Goal: Task Accomplishment & Management: Manage account settings

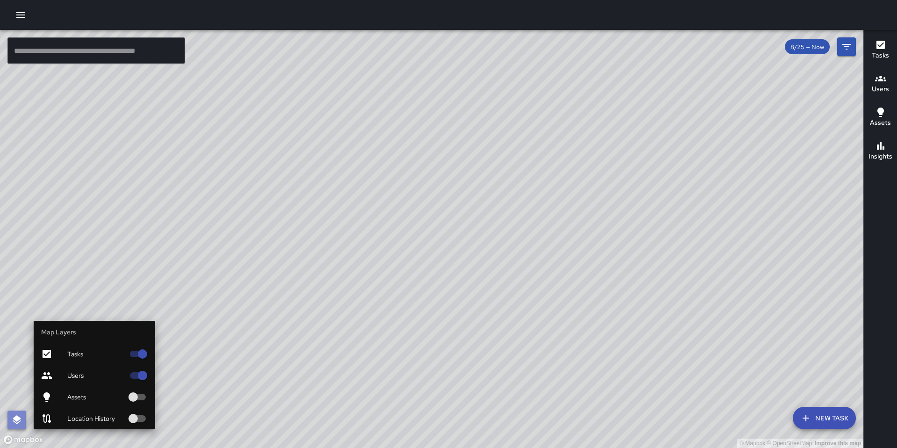
click at [17, 422] on icon "button" at bounding box center [17, 419] width 8 height 9
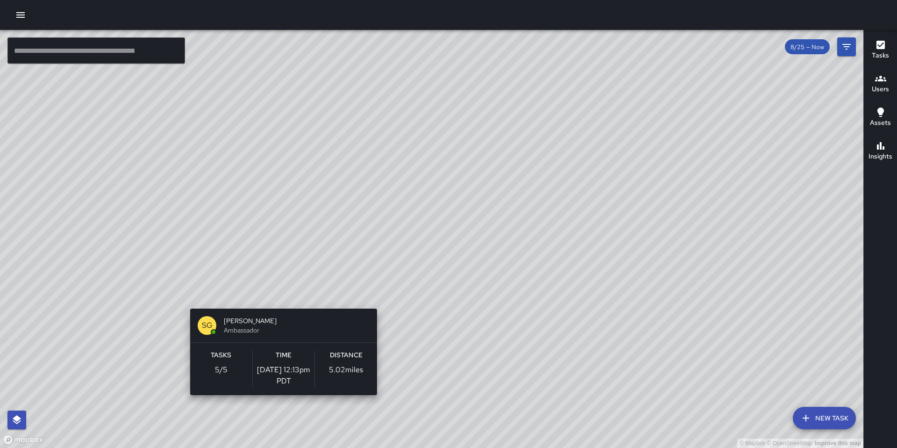
click at [280, 303] on div "© Mapbox © OpenStreetMap Improve this map SG Sam Gonzalez Ambassador Tasks 5 / …" at bounding box center [432, 239] width 864 height 418
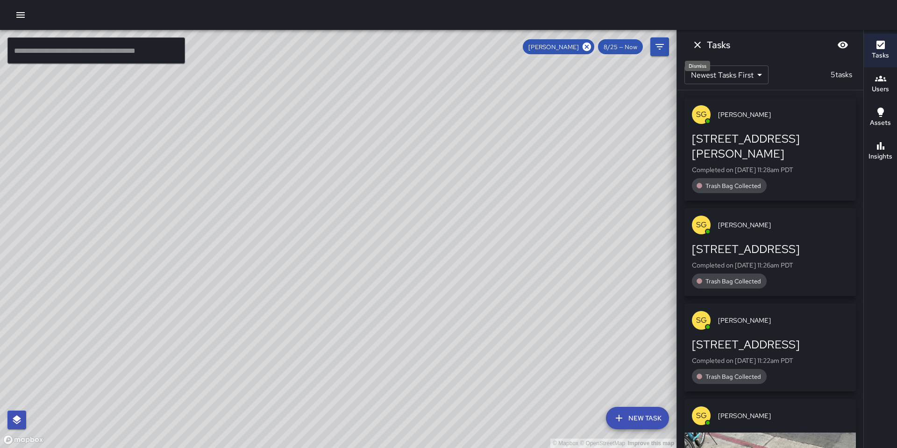
click at [696, 50] on icon "Dismiss" at bounding box center [697, 44] width 11 height 11
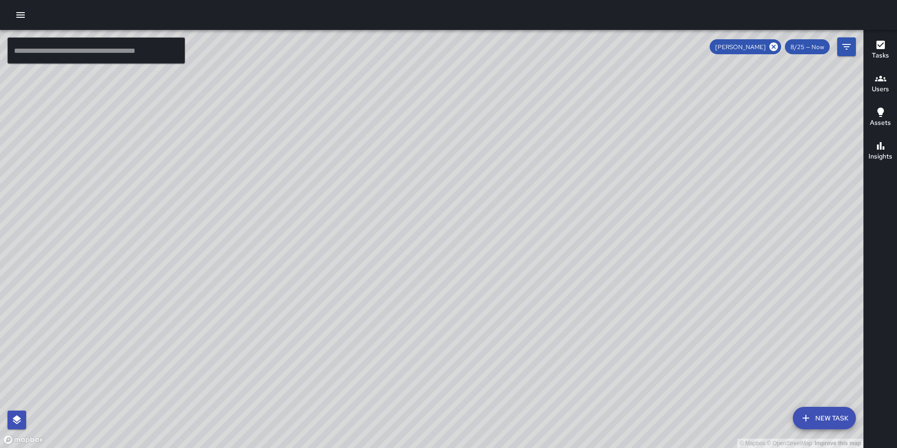
click at [781, 47] on div "Sam Gonzalez" at bounding box center [746, 46] width 72 height 15
click at [776, 47] on icon at bounding box center [774, 47] width 8 height 8
click at [28, 20] on button "button" at bounding box center [20, 15] width 19 height 19
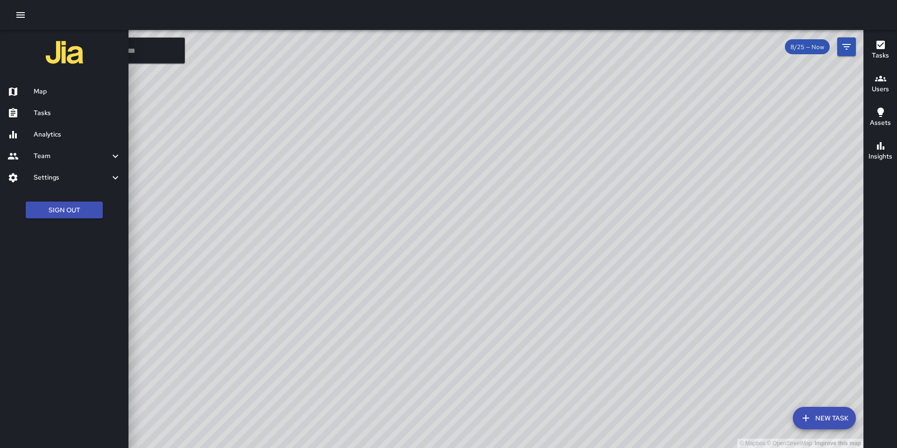
click at [68, 127] on link "Analytics" at bounding box center [64, 134] width 129 height 21
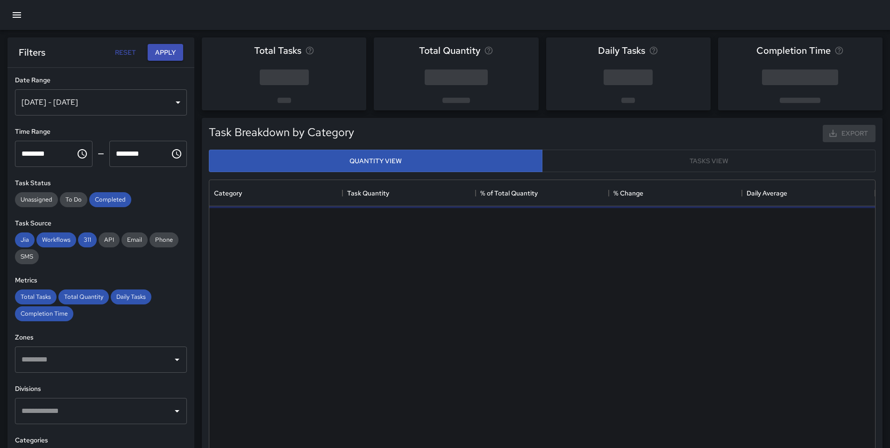
scroll to position [272, 659]
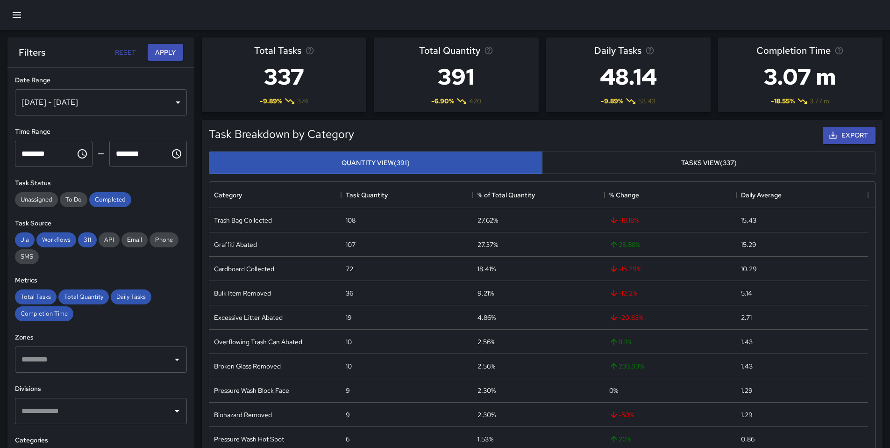
click at [176, 104] on div "Aug 19, 2025 - Aug 25, 2025" at bounding box center [101, 102] width 172 height 26
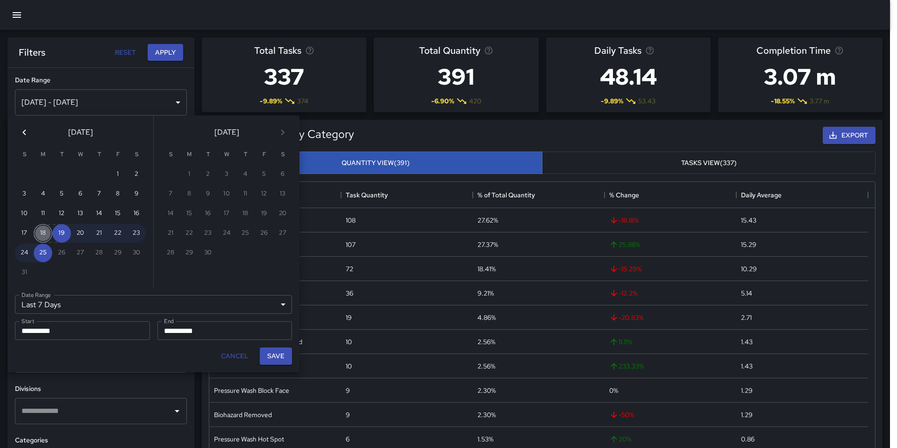
click at [36, 238] on button "18" at bounding box center [43, 233] width 19 height 19
type input "******"
type input "**********"
click at [26, 254] on button "24" at bounding box center [24, 252] width 19 height 19
type input "**********"
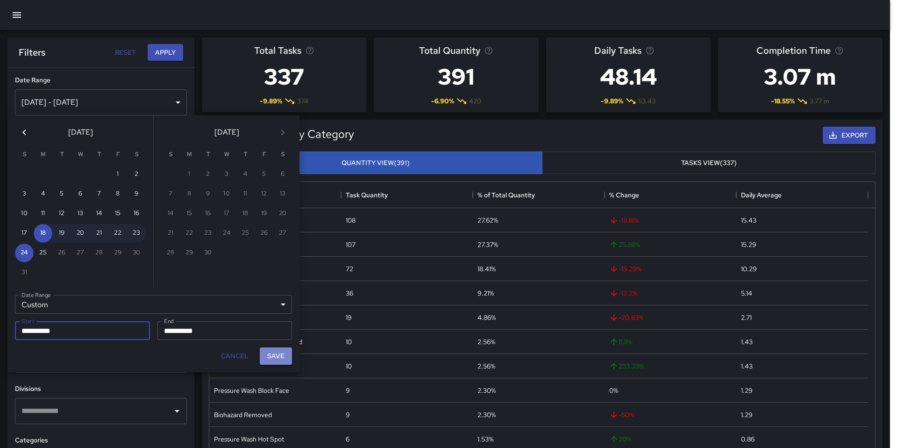
click at [283, 358] on button "Save" at bounding box center [276, 355] width 32 height 17
type input "**********"
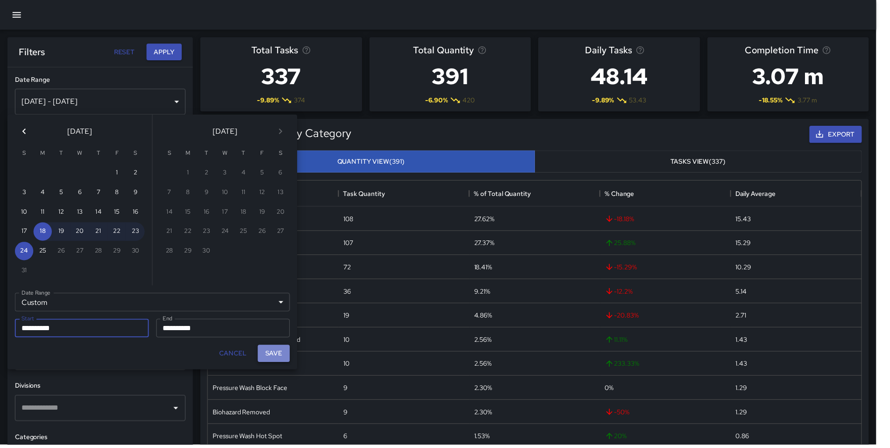
scroll to position [7, 7]
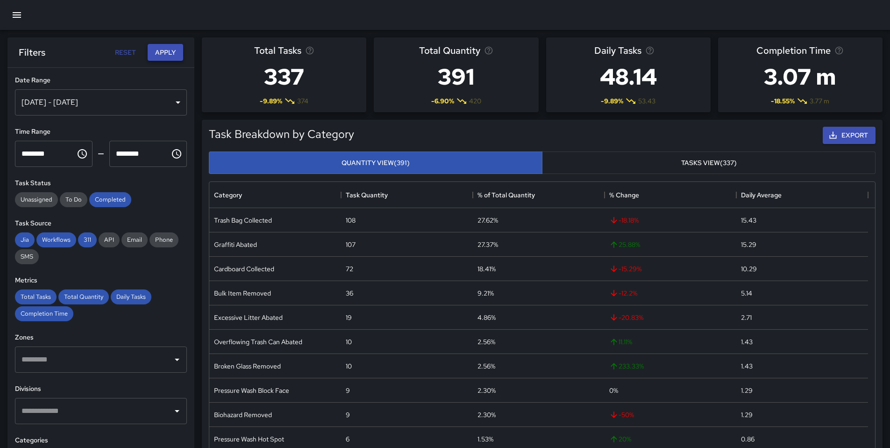
click at [154, 51] on button "Apply" at bounding box center [166, 52] width 36 height 17
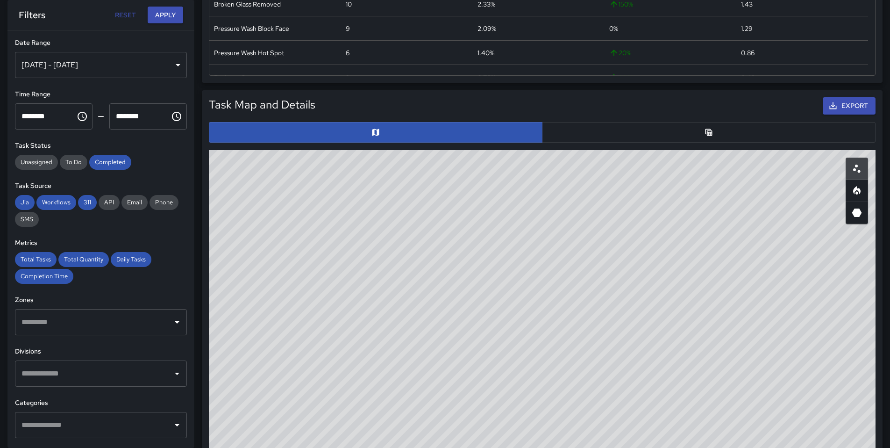
scroll to position [389, 0]
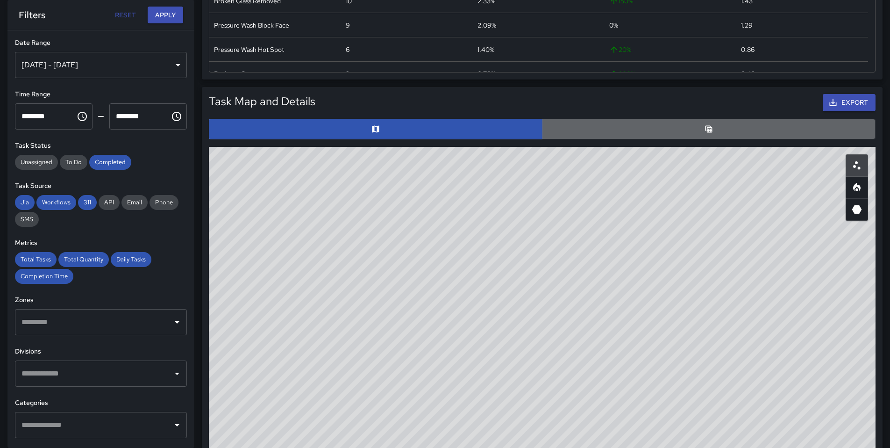
click at [610, 135] on button "button" at bounding box center [709, 129] width 334 height 21
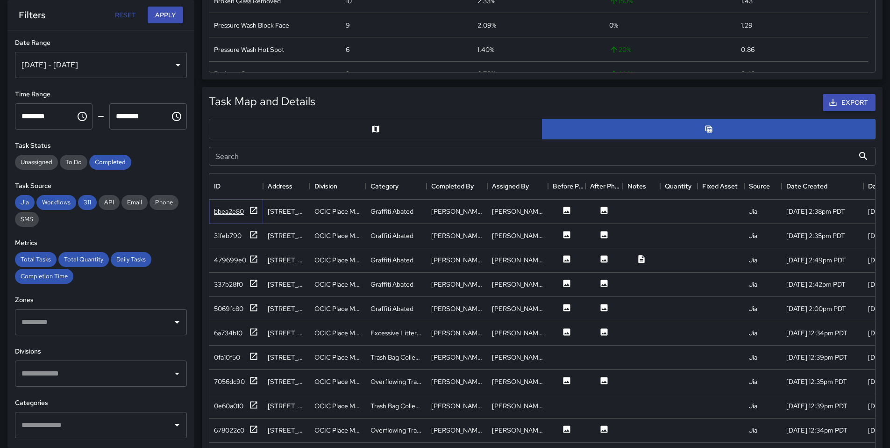
click at [251, 209] on icon at bounding box center [253, 210] width 9 height 9
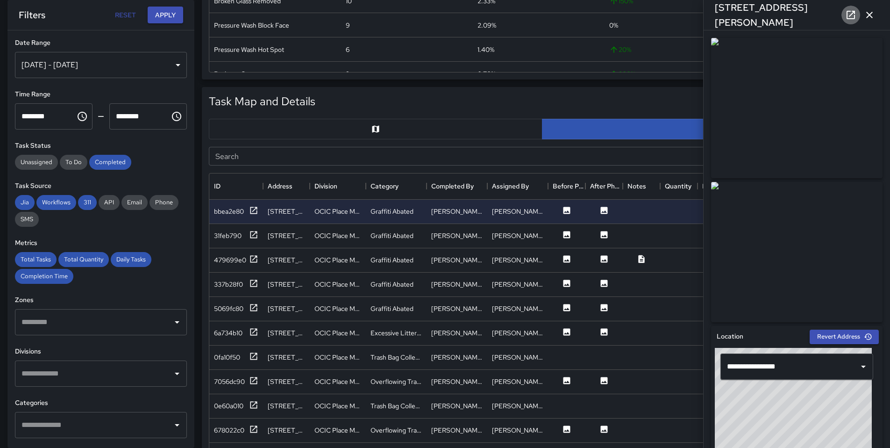
click at [856, 17] on icon at bounding box center [850, 14] width 11 height 11
click at [313, 233] on div "OCIC Place Manager" at bounding box center [338, 236] width 56 height 24
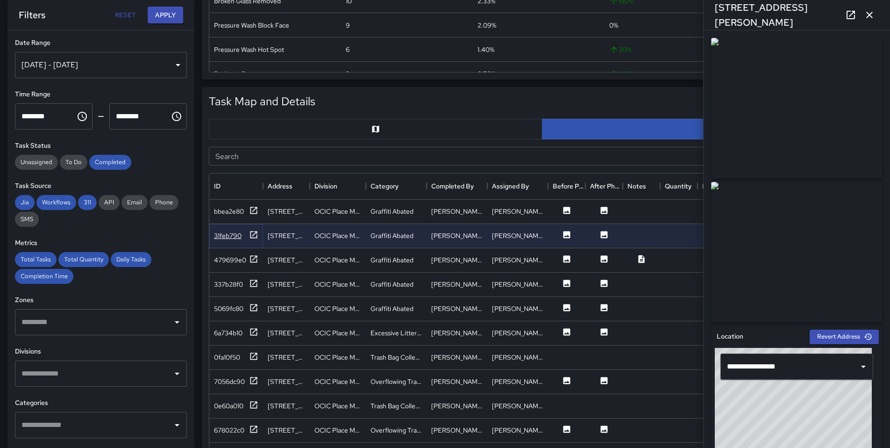
click at [251, 236] on icon at bounding box center [254, 234] width 7 height 7
click at [854, 15] on icon at bounding box center [851, 15] width 8 height 8
click at [251, 261] on icon at bounding box center [254, 258] width 7 height 7
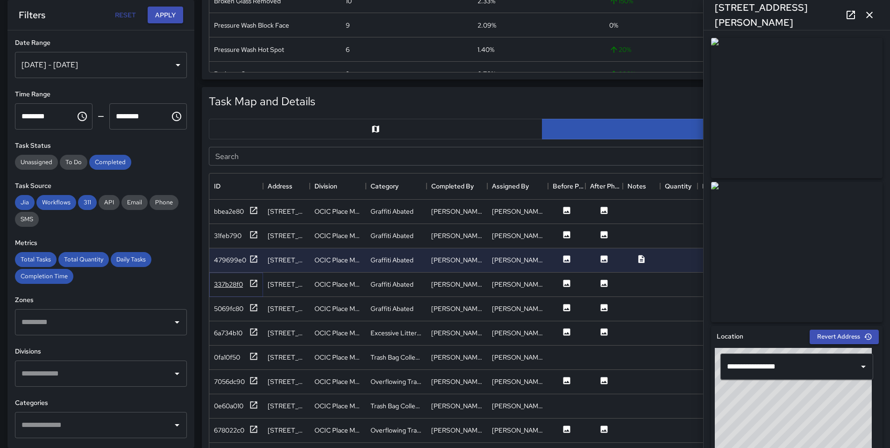
click at [250, 281] on icon at bounding box center [253, 283] width 9 height 9
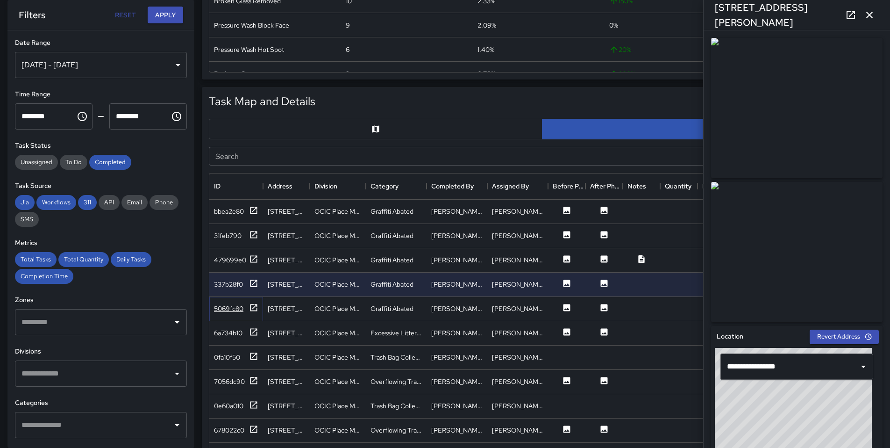
click at [252, 306] on icon at bounding box center [253, 307] width 9 height 9
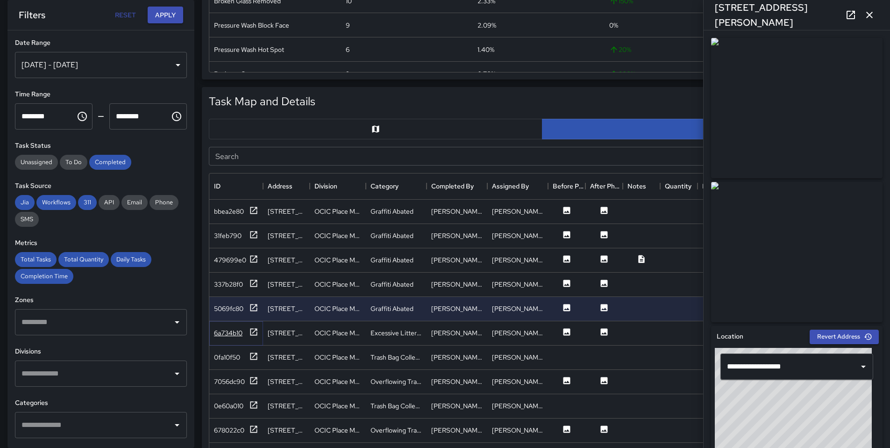
click at [254, 333] on icon at bounding box center [253, 331] width 9 height 9
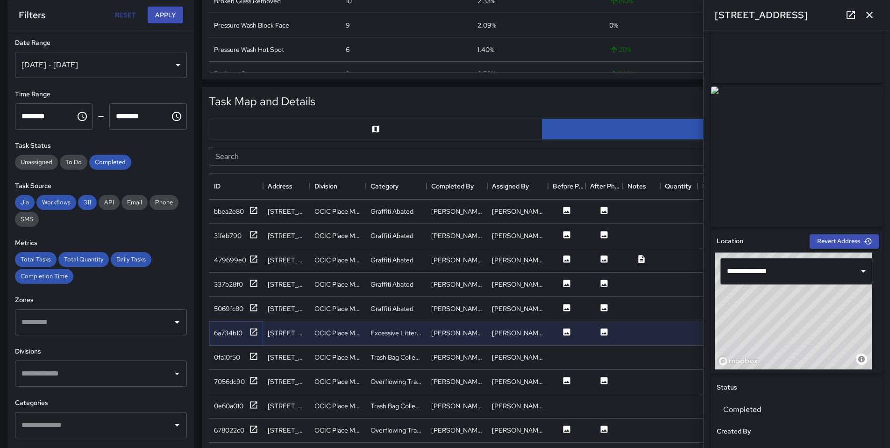
scroll to position [156, 0]
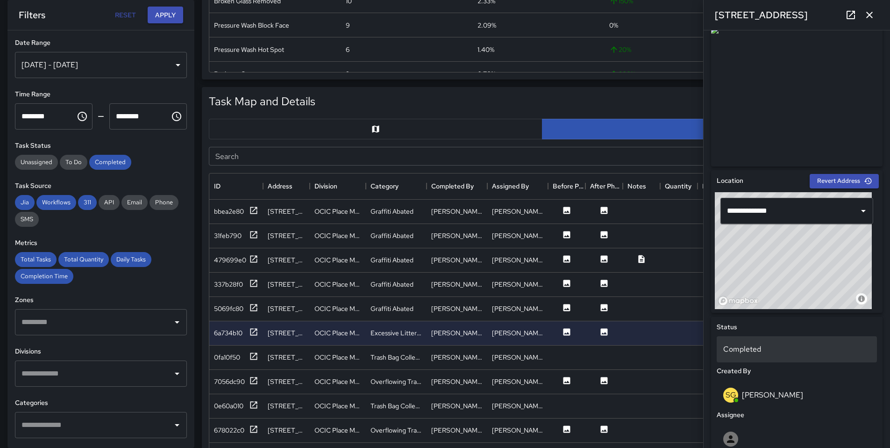
click at [797, 355] on div "Completed" at bounding box center [797, 349] width 160 height 26
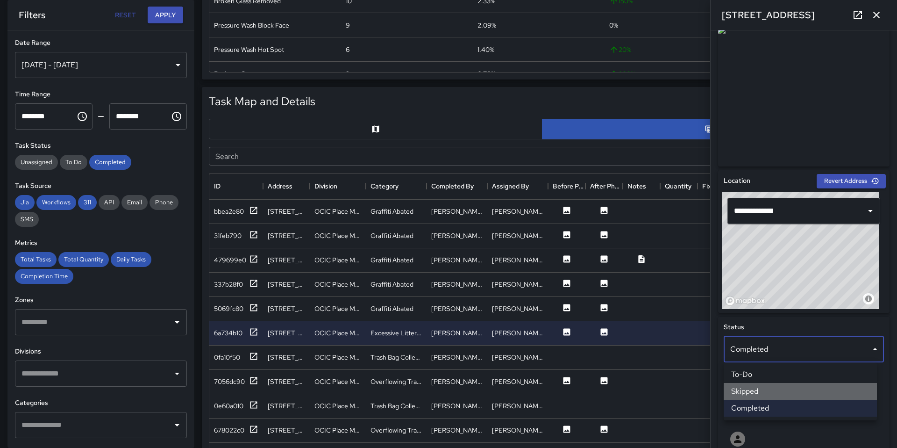
click at [780, 389] on li "Skipped" at bounding box center [800, 391] width 153 height 17
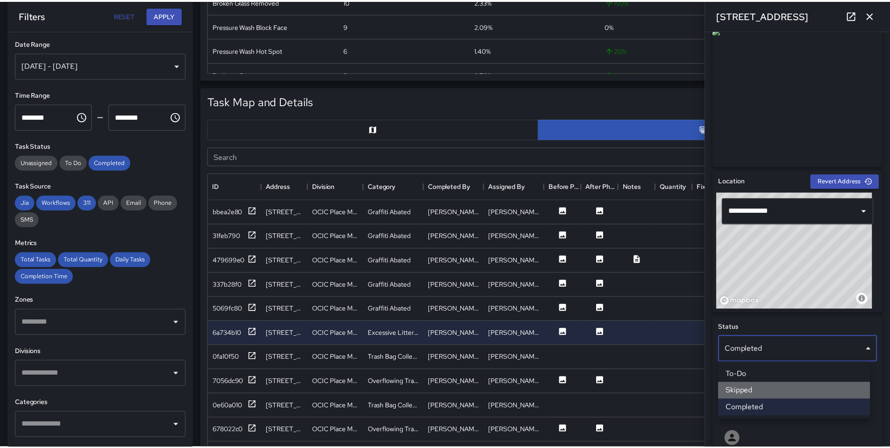
scroll to position [7, 7]
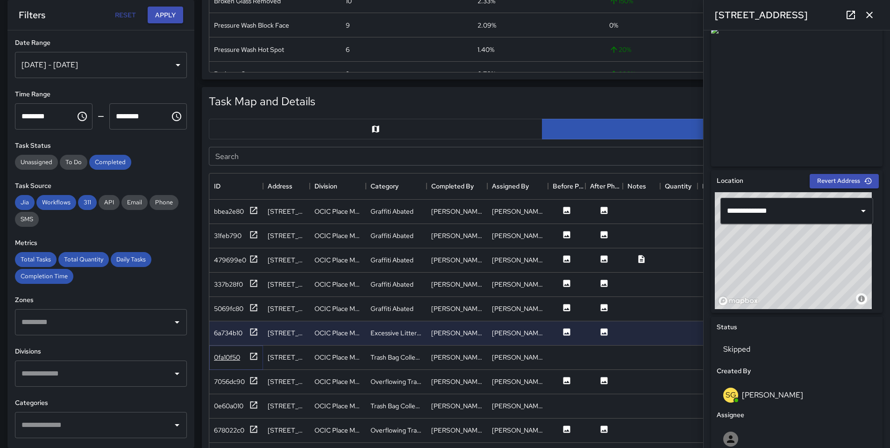
click at [256, 355] on icon at bounding box center [253, 355] width 9 height 9
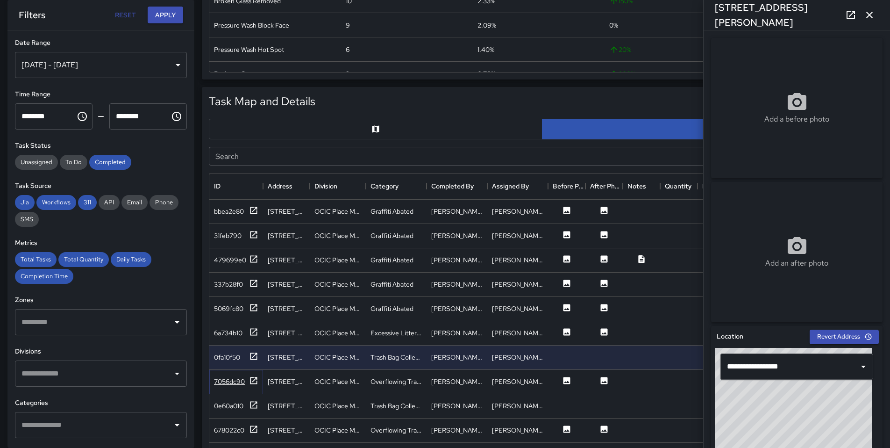
click at [255, 377] on icon at bounding box center [254, 380] width 7 height 7
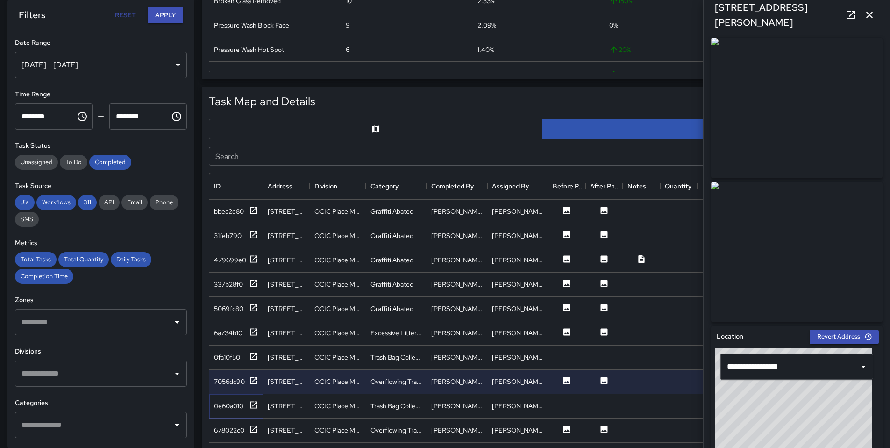
click at [253, 405] on icon at bounding box center [254, 404] width 7 height 7
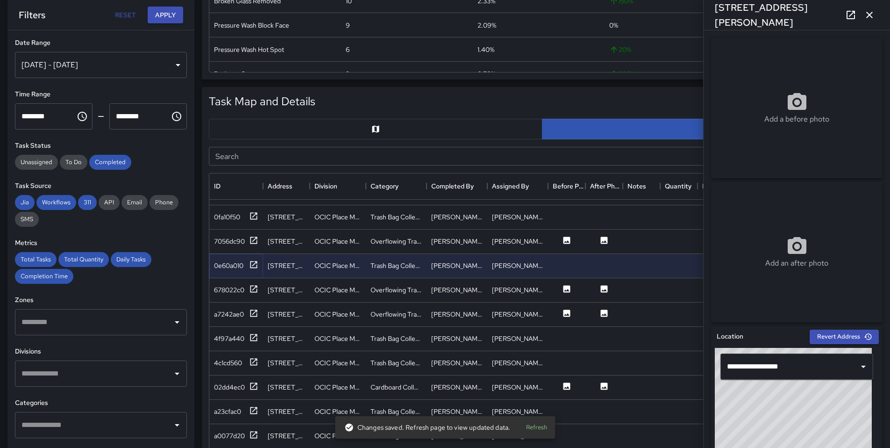
scroll to position [145, 0]
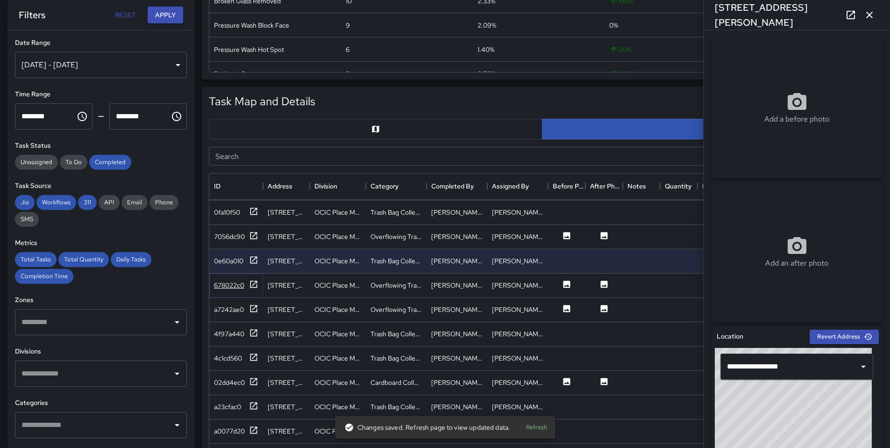
click at [254, 286] on icon at bounding box center [253, 283] width 9 height 9
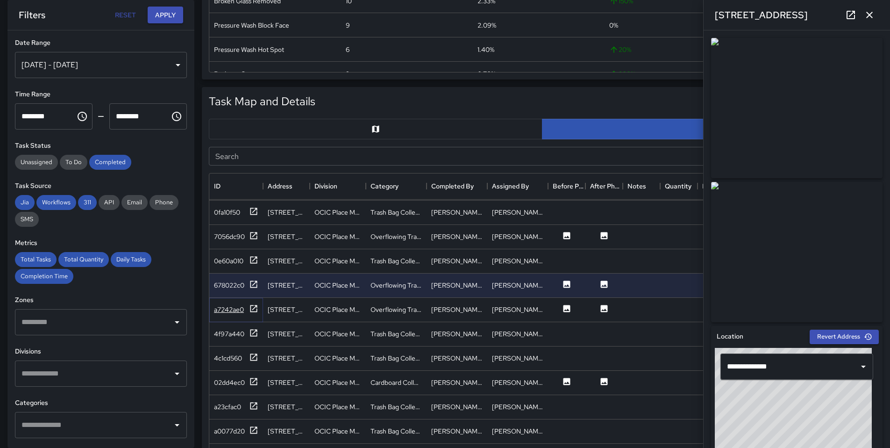
click at [255, 312] on icon at bounding box center [253, 308] width 9 height 9
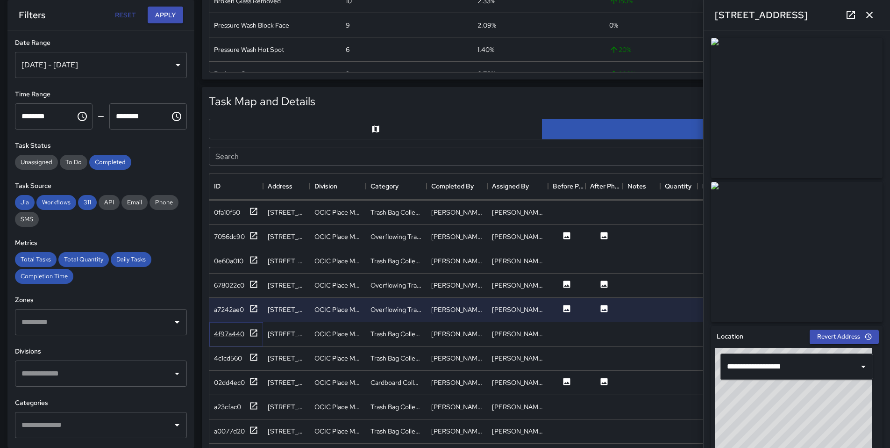
click at [252, 334] on icon at bounding box center [254, 332] width 7 height 7
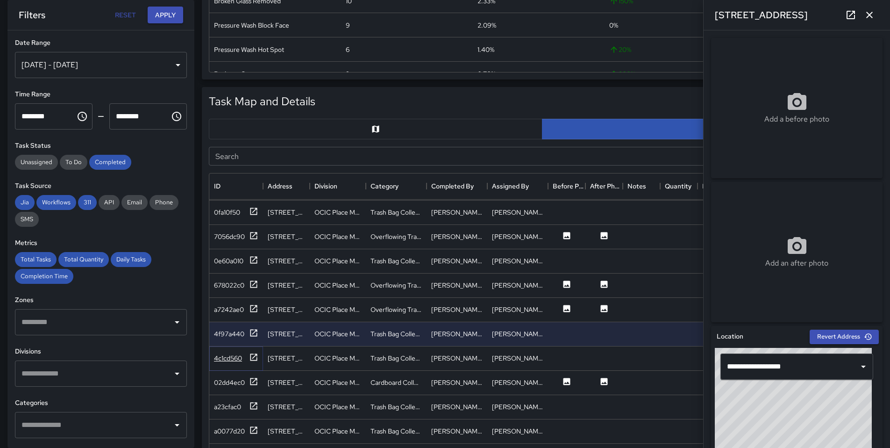
click at [251, 357] on icon at bounding box center [253, 356] width 9 height 9
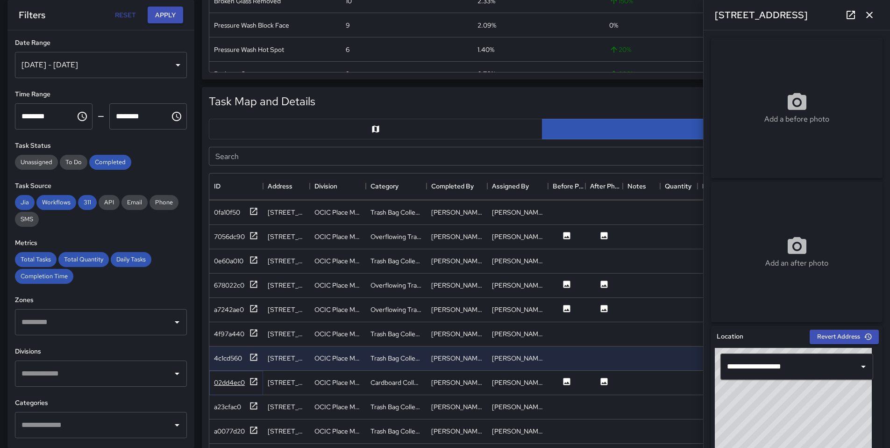
click at [249, 382] on icon at bounding box center [253, 381] width 9 height 9
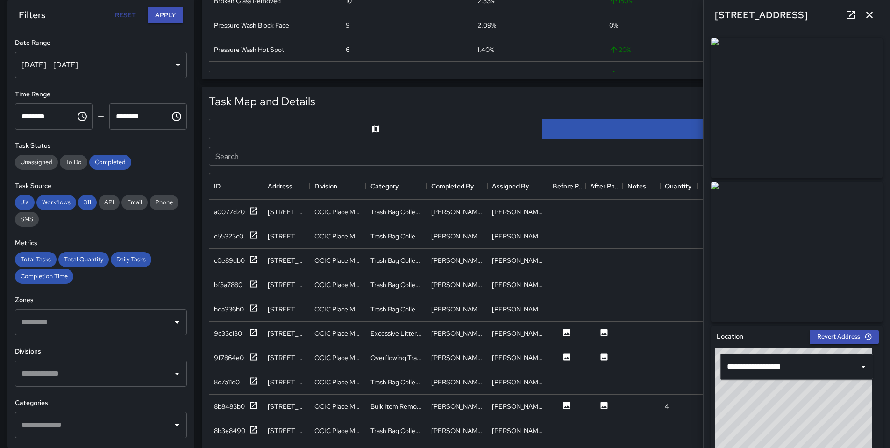
scroll to position [365, 0]
click at [258, 333] on icon at bounding box center [253, 331] width 9 height 9
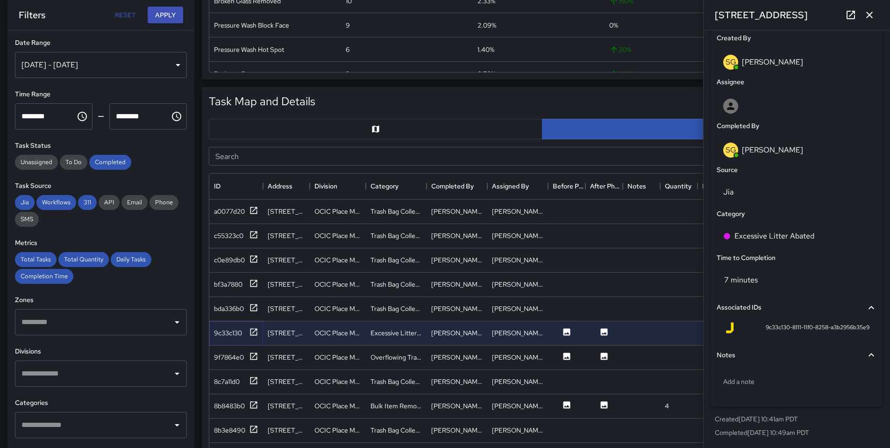
scroll to position [489, 0]
click at [794, 372] on div "Add a note" at bounding box center [797, 381] width 160 height 24
type textarea "**********"
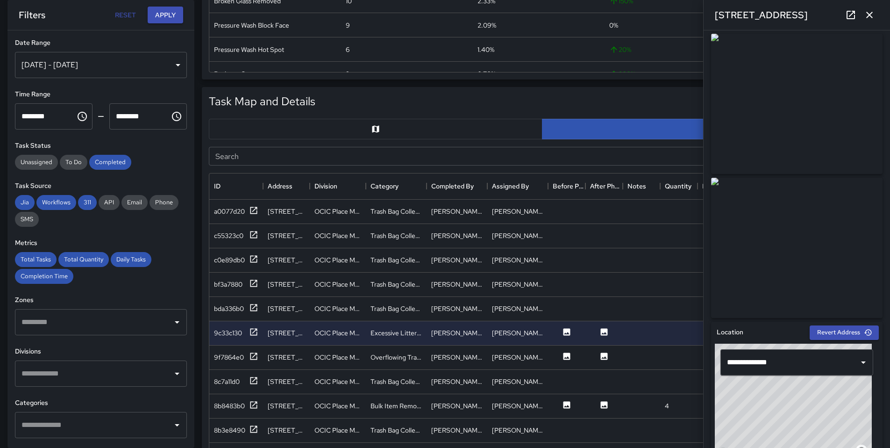
scroll to position [0, 0]
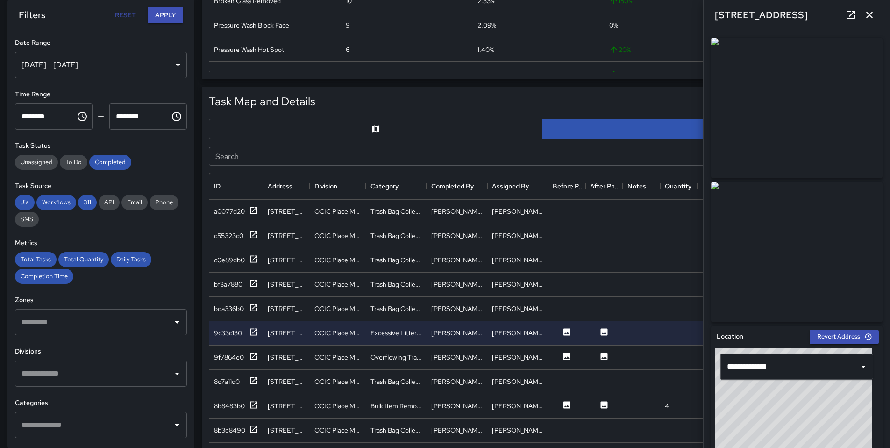
click at [854, 15] on icon at bounding box center [851, 15] width 8 height 8
click at [255, 358] on icon at bounding box center [253, 355] width 9 height 9
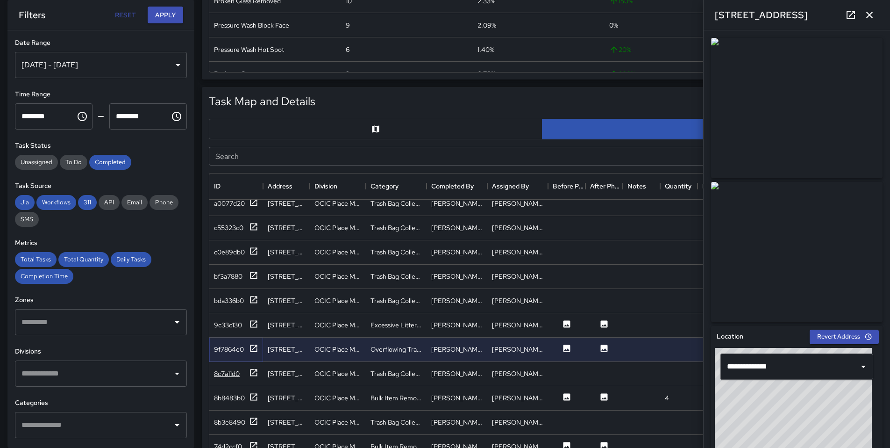
scroll to position [376, 0]
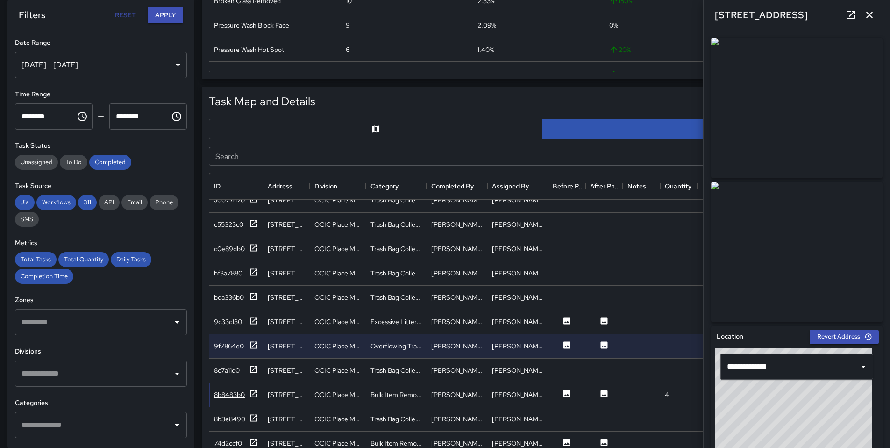
click at [255, 396] on icon at bounding box center [254, 393] width 7 height 7
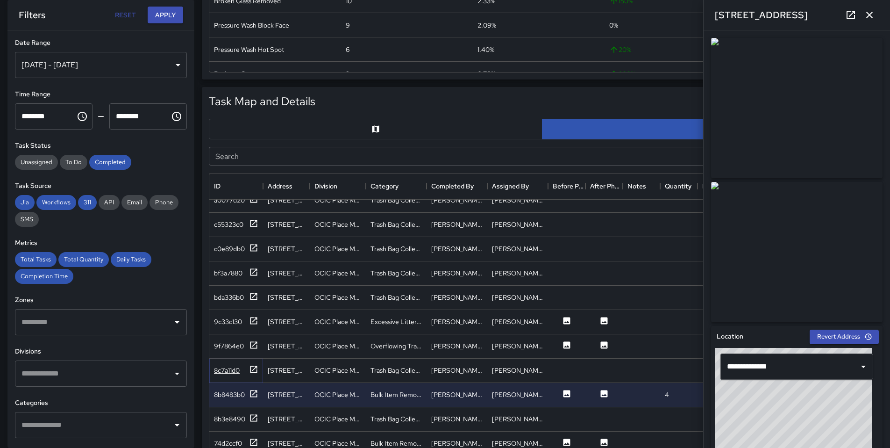
click at [256, 369] on icon at bounding box center [253, 369] width 9 height 9
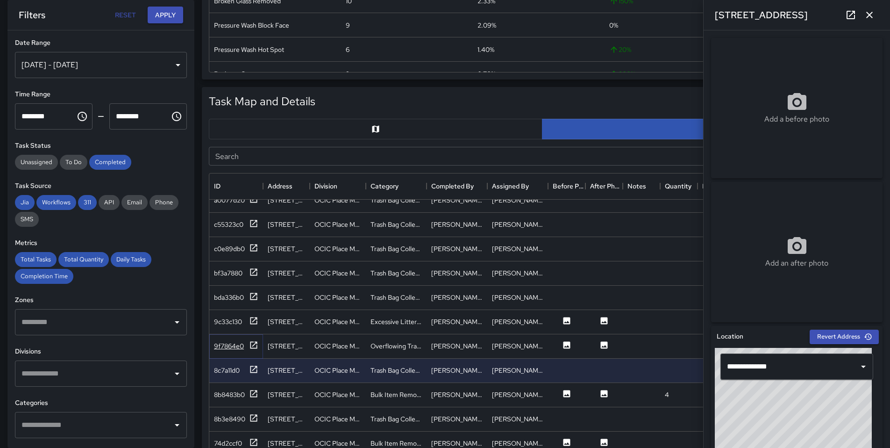
click at [257, 345] on icon at bounding box center [254, 344] width 7 height 7
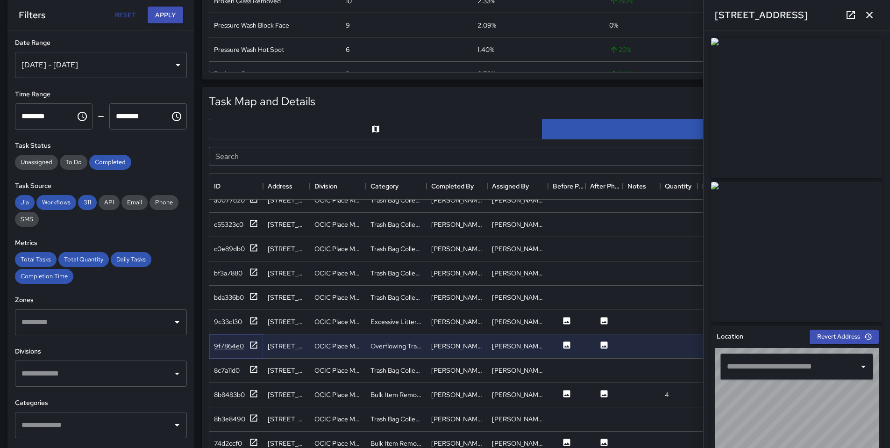
type input "**********"
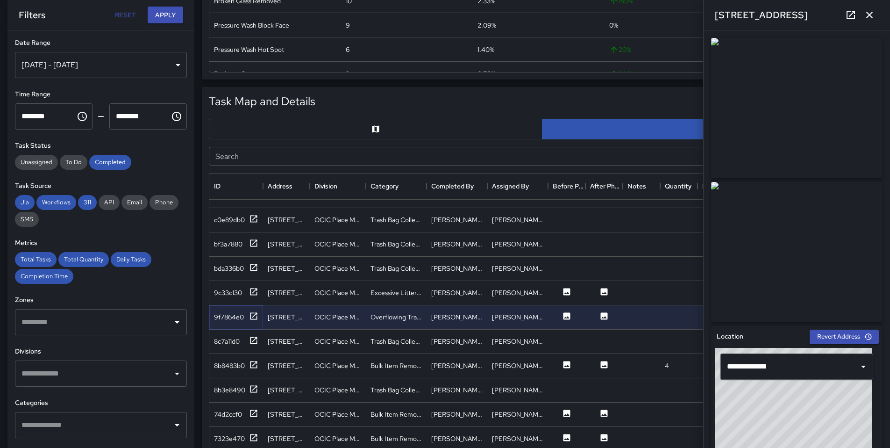
scroll to position [406, 0]
click at [253, 368] on div at bounding box center [253, 365] width 9 height 12
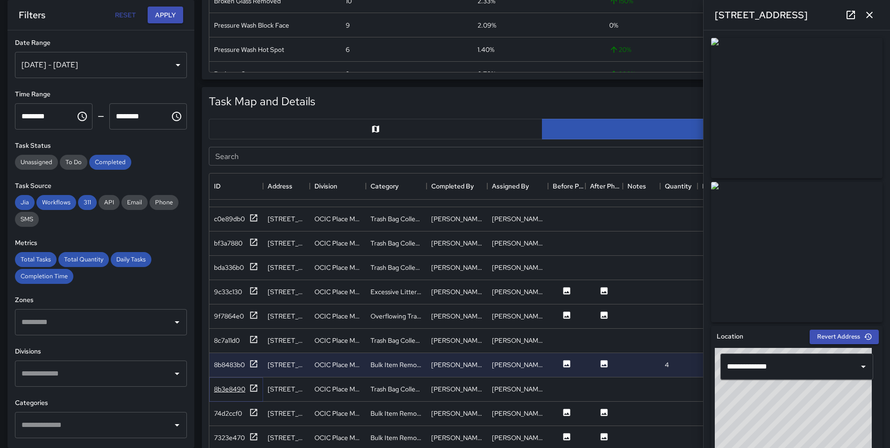
click at [253, 389] on icon at bounding box center [253, 387] width 9 height 9
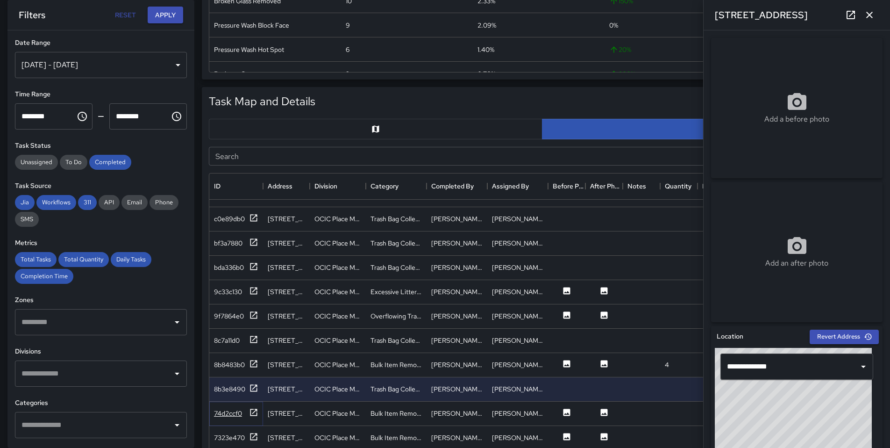
click at [256, 410] on icon at bounding box center [254, 411] width 7 height 7
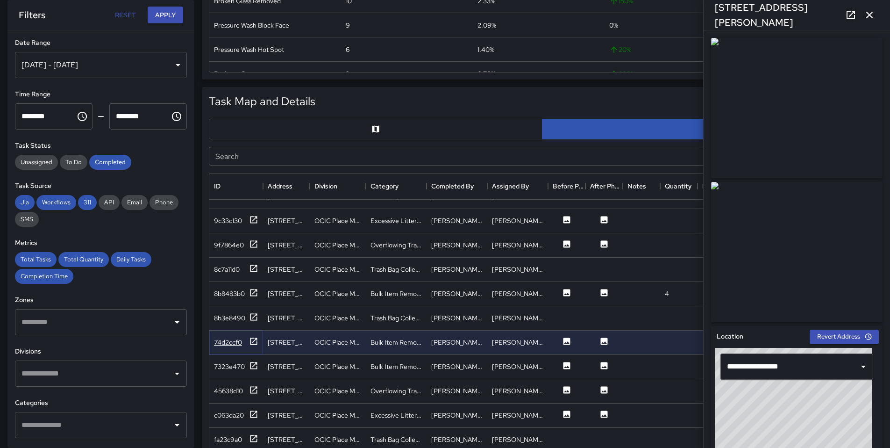
scroll to position [508, 0]
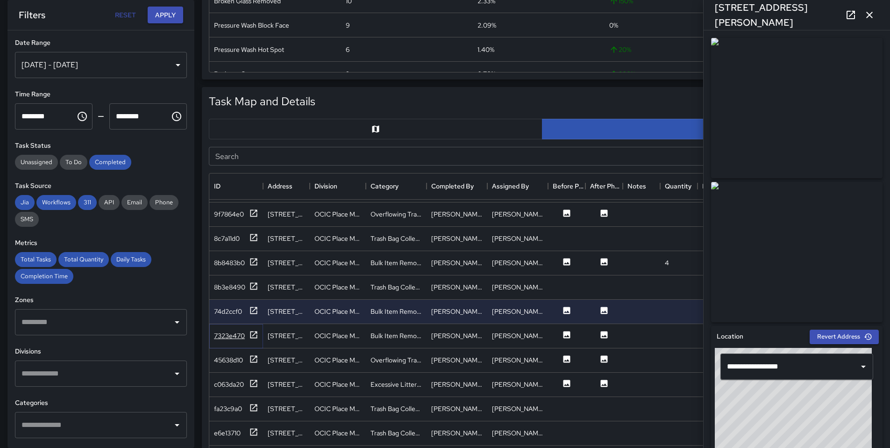
click at [257, 337] on icon at bounding box center [254, 334] width 7 height 7
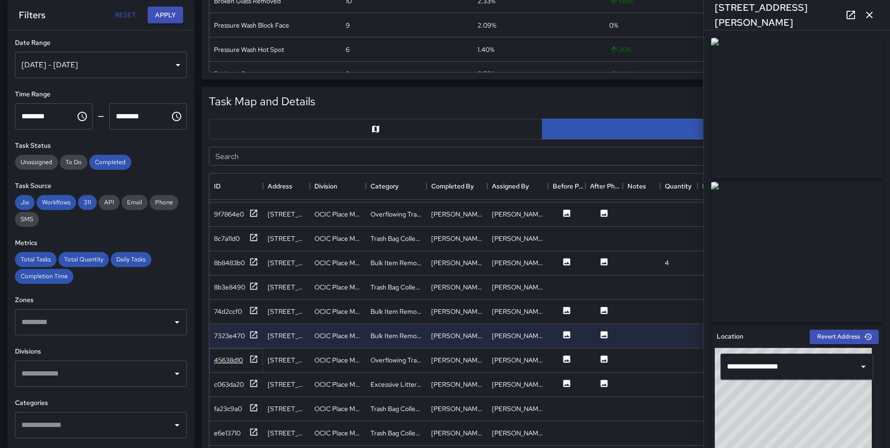
click at [250, 365] on div at bounding box center [253, 360] width 9 height 12
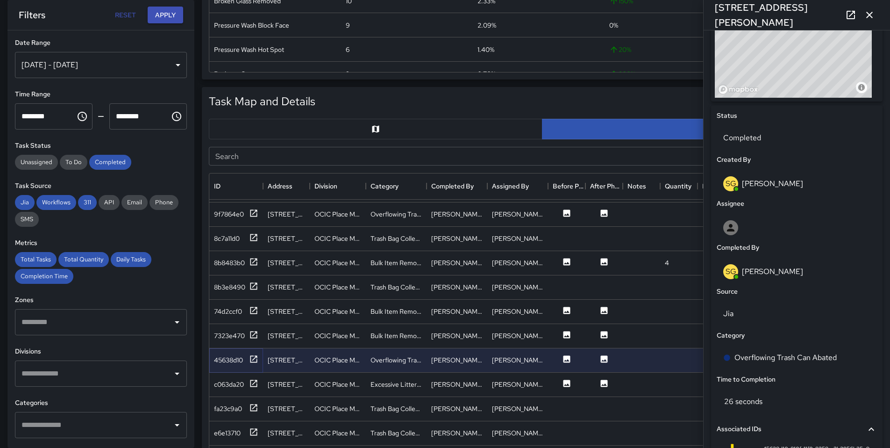
scroll to position [365, 0]
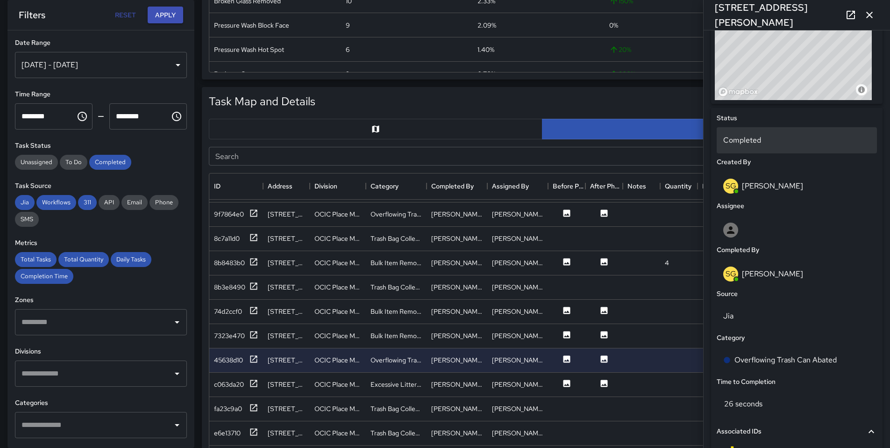
click at [771, 143] on p "Completed" at bounding box center [796, 140] width 147 height 11
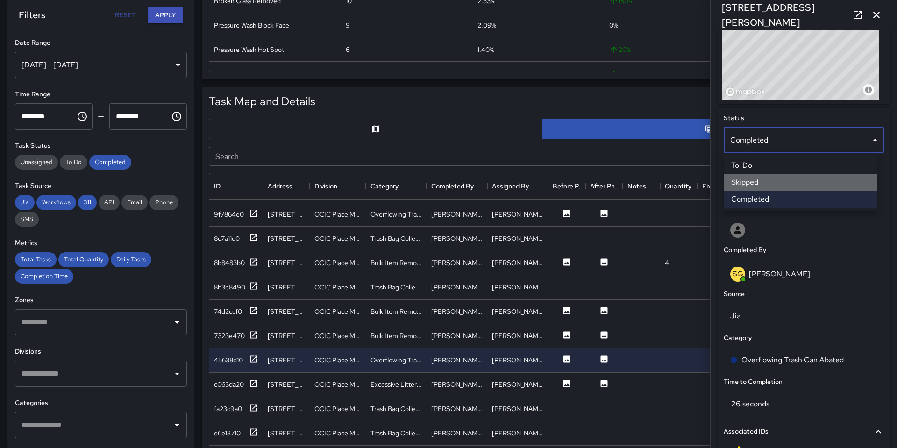
click at [760, 188] on li "Skipped" at bounding box center [800, 182] width 153 height 17
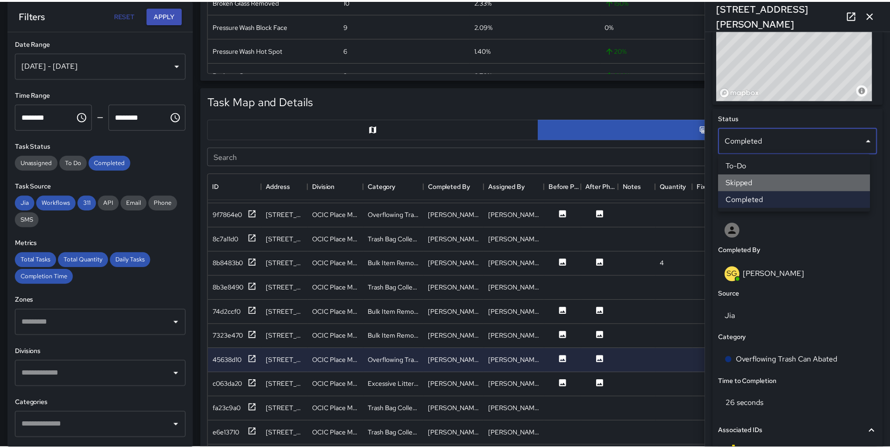
scroll to position [7, 7]
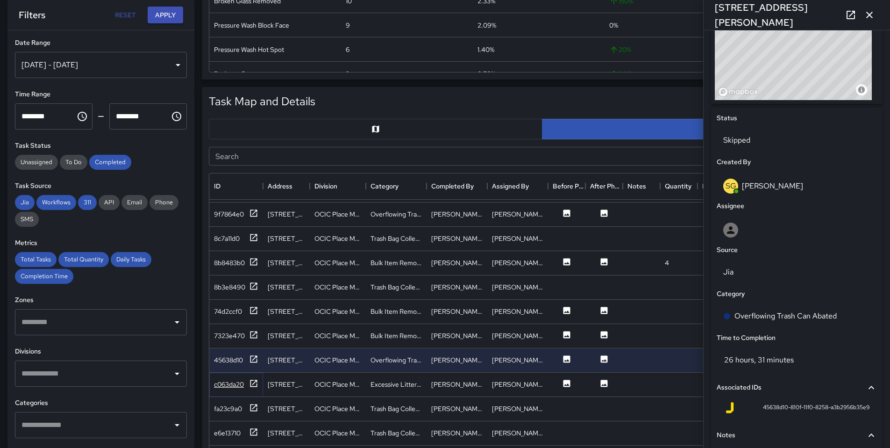
click at [255, 385] on icon at bounding box center [253, 383] width 9 height 9
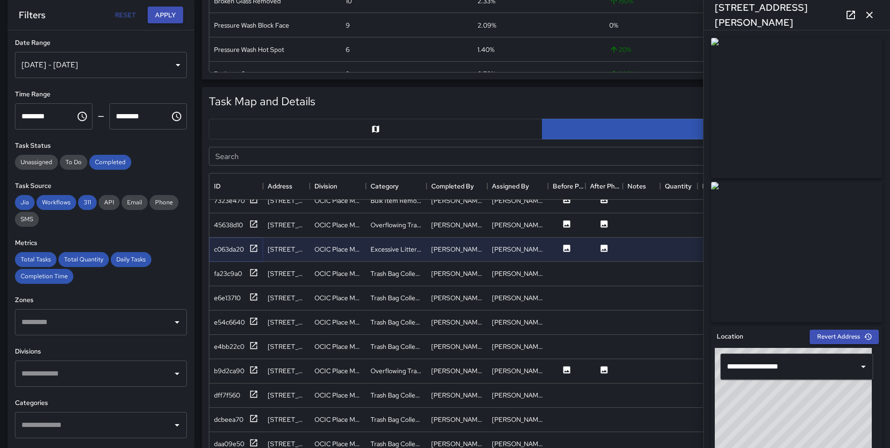
scroll to position [644, 0]
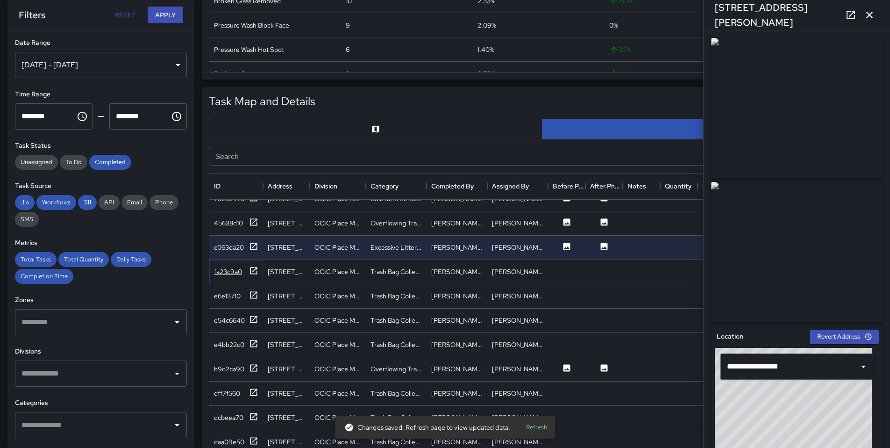
click at [255, 270] on icon at bounding box center [253, 270] width 9 height 9
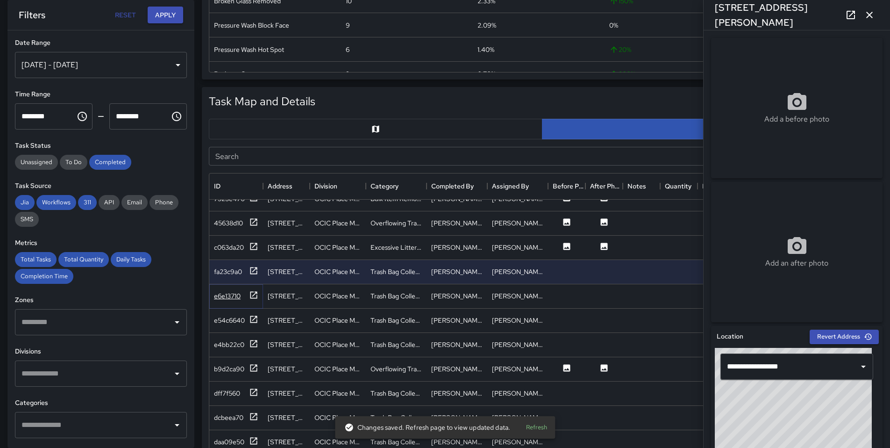
click at [250, 297] on icon at bounding box center [253, 294] width 9 height 9
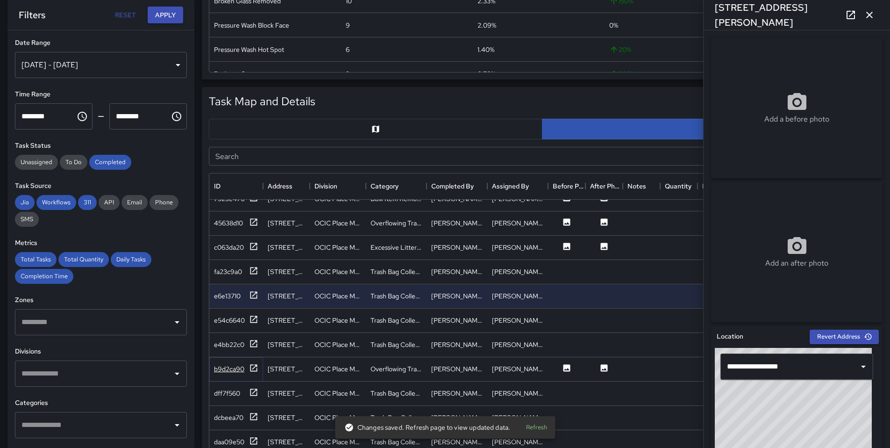
click at [253, 367] on icon at bounding box center [253, 367] width 9 height 9
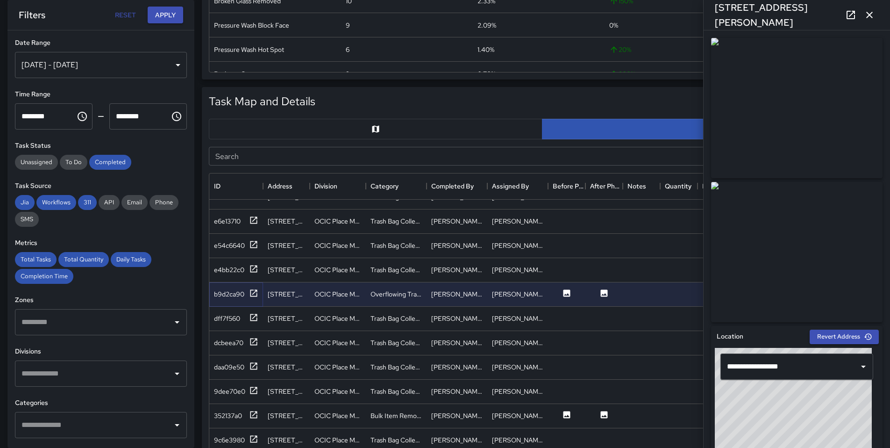
scroll to position [720, 0]
click at [255, 408] on div "352137a0" at bounding box center [236, 415] width 54 height 24
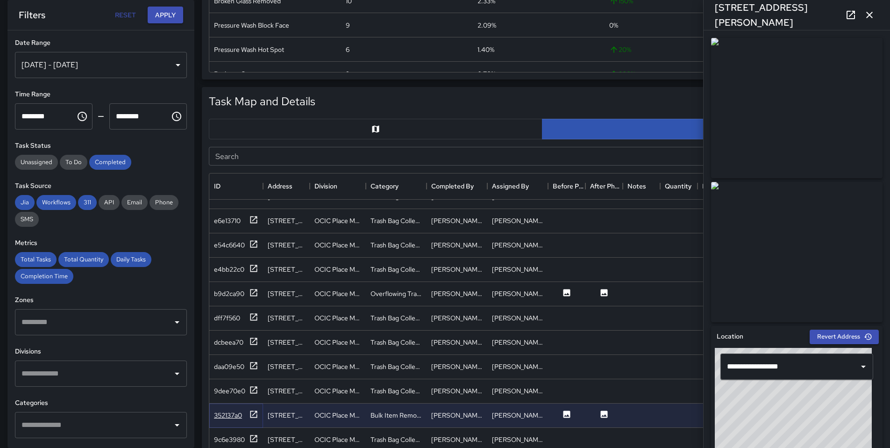
click at [255, 412] on icon at bounding box center [253, 413] width 9 height 9
click at [850, 15] on icon at bounding box center [851, 15] width 8 height 8
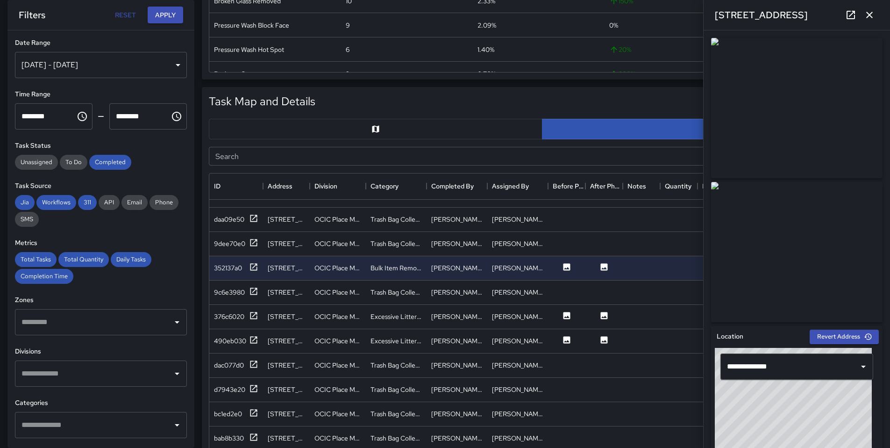
scroll to position [868, 0]
click at [254, 287] on icon at bounding box center [253, 290] width 9 height 9
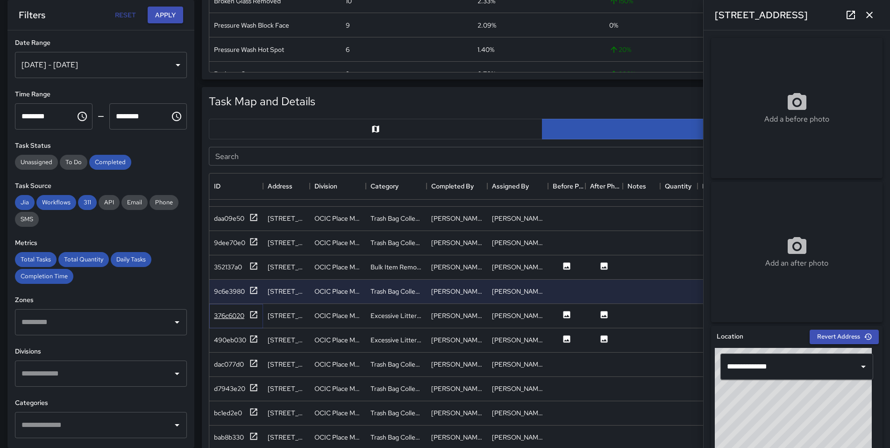
click at [251, 315] on icon at bounding box center [254, 314] width 7 height 7
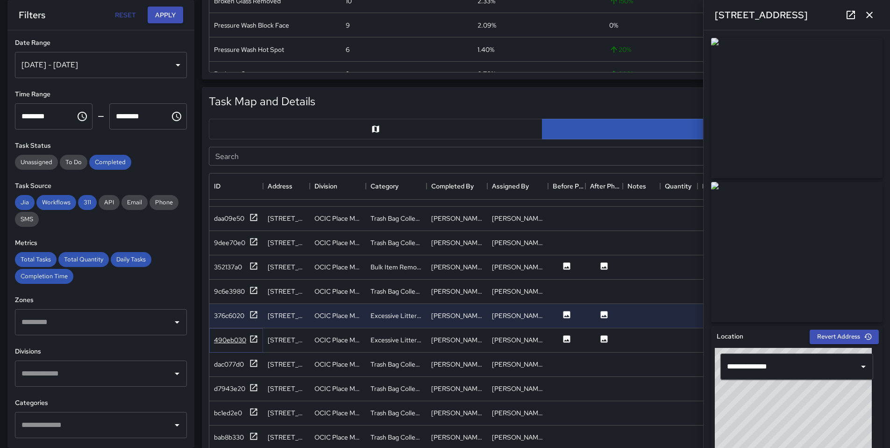
click at [249, 339] on icon at bounding box center [253, 338] width 9 height 9
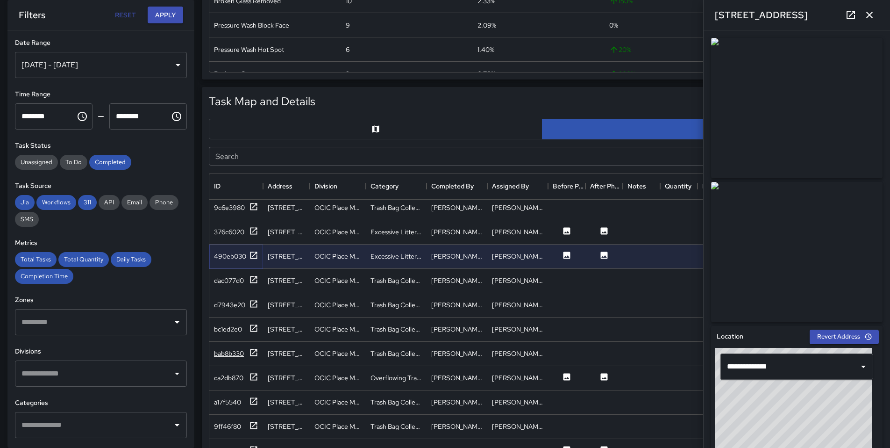
scroll to position [981, 0]
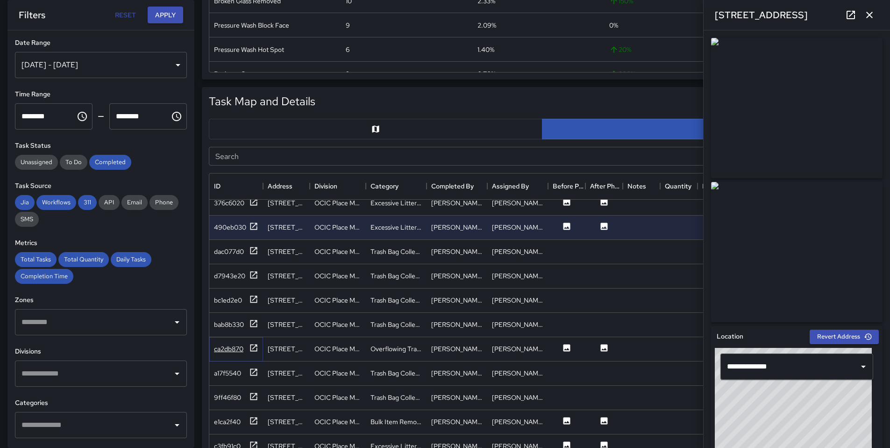
click at [251, 345] on icon at bounding box center [253, 347] width 9 height 9
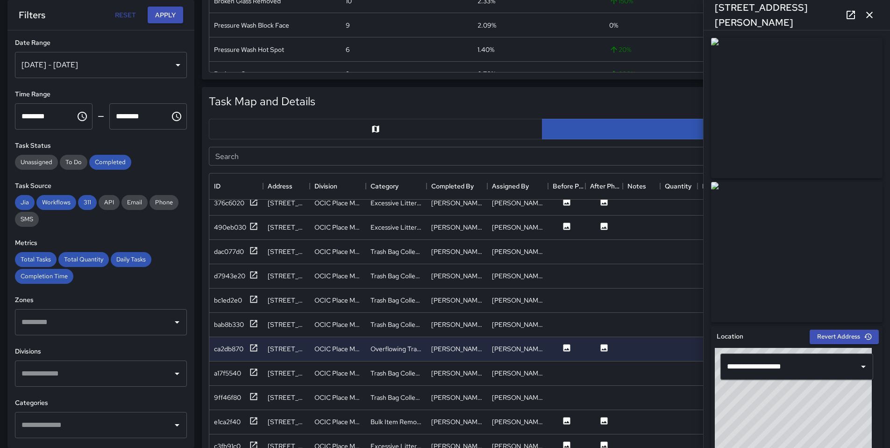
click at [852, 6] on link at bounding box center [851, 15] width 19 height 19
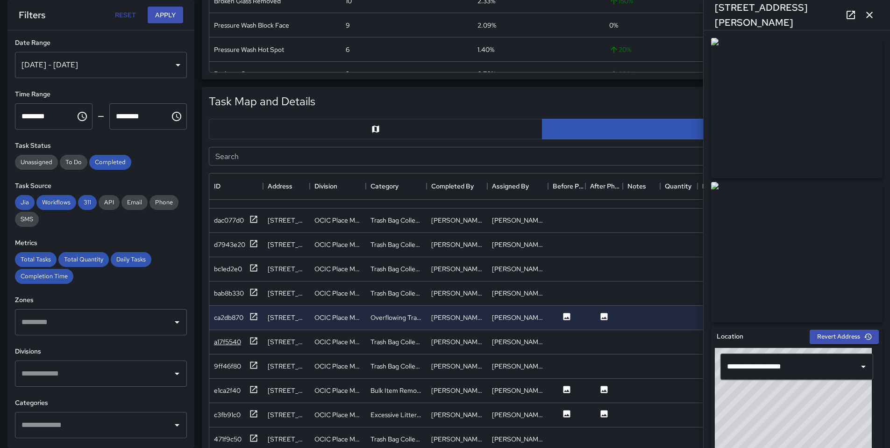
scroll to position [1030, 0]
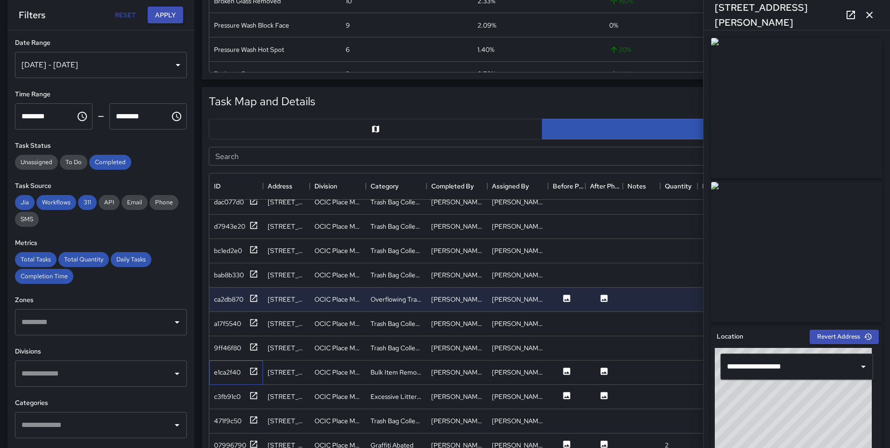
click at [258, 372] on div "e1ca2f40" at bounding box center [236, 372] width 54 height 24
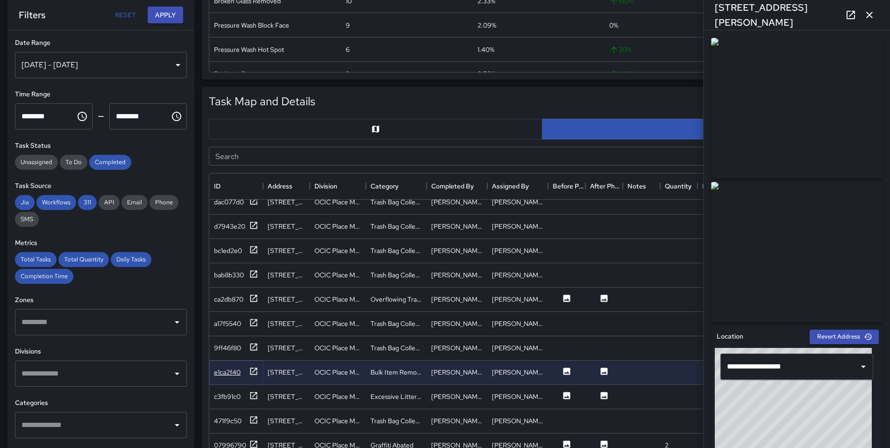
click at [256, 372] on icon at bounding box center [253, 370] width 9 height 9
click at [251, 395] on icon at bounding box center [253, 395] width 9 height 9
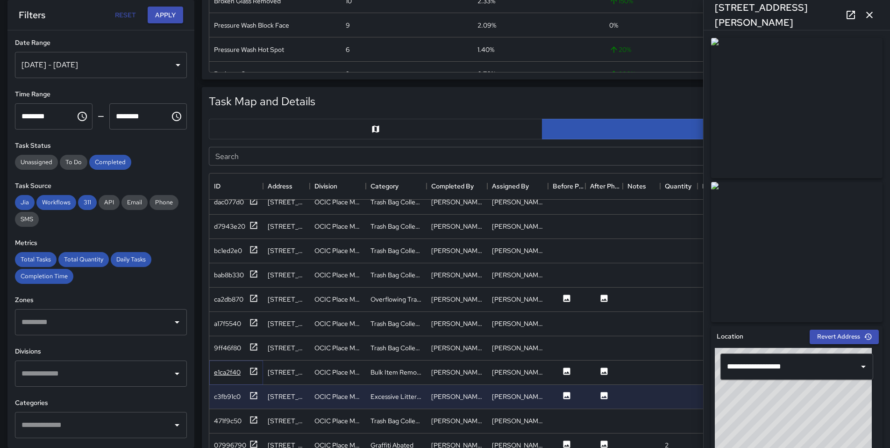
click at [255, 372] on icon at bounding box center [253, 370] width 9 height 9
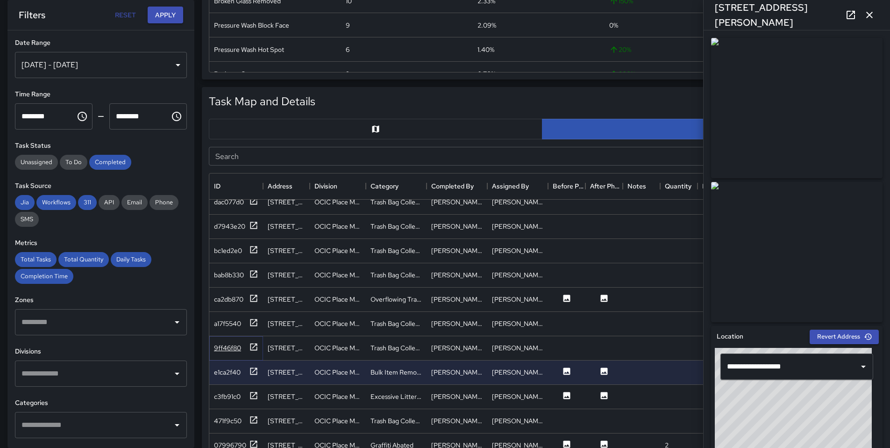
click at [257, 350] on icon at bounding box center [254, 346] width 7 height 7
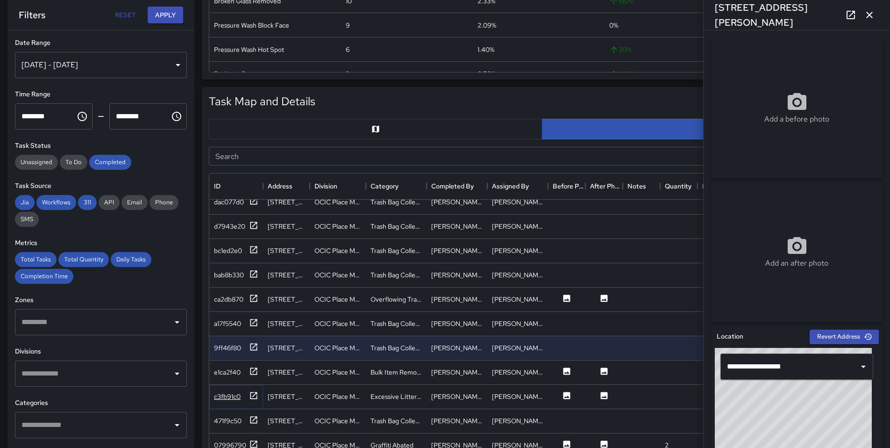
click at [251, 395] on icon at bounding box center [253, 395] width 9 height 9
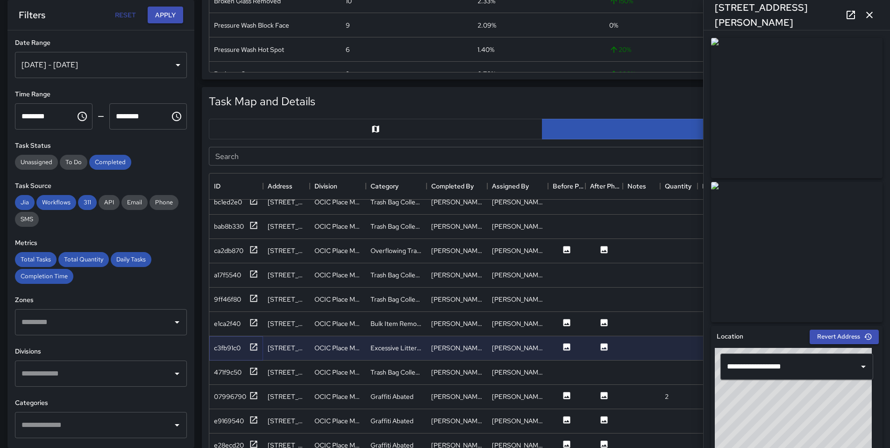
scroll to position [1079, 0]
click at [293, 317] on div "[STREET_ADDRESS][PERSON_NAME]" at bounding box center [286, 323] width 47 height 24
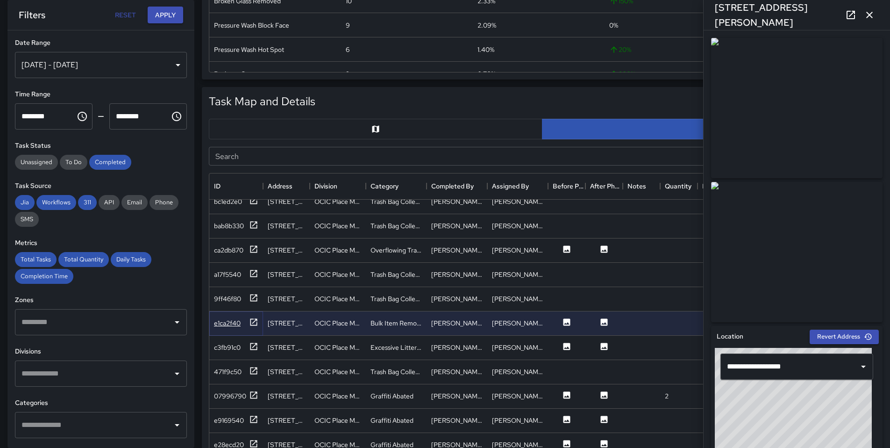
click at [255, 324] on icon at bounding box center [253, 321] width 9 height 9
click at [846, 11] on icon at bounding box center [850, 14] width 11 height 11
click at [261, 398] on div "07996790" at bounding box center [236, 396] width 54 height 24
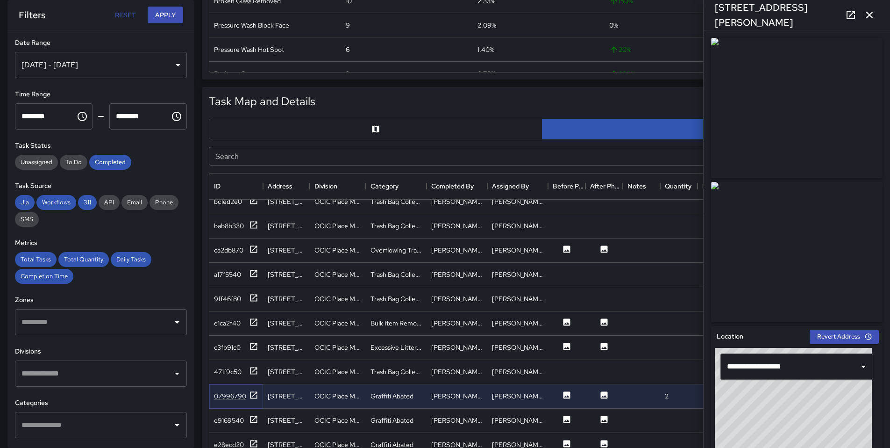
click at [256, 393] on icon at bounding box center [253, 394] width 9 height 9
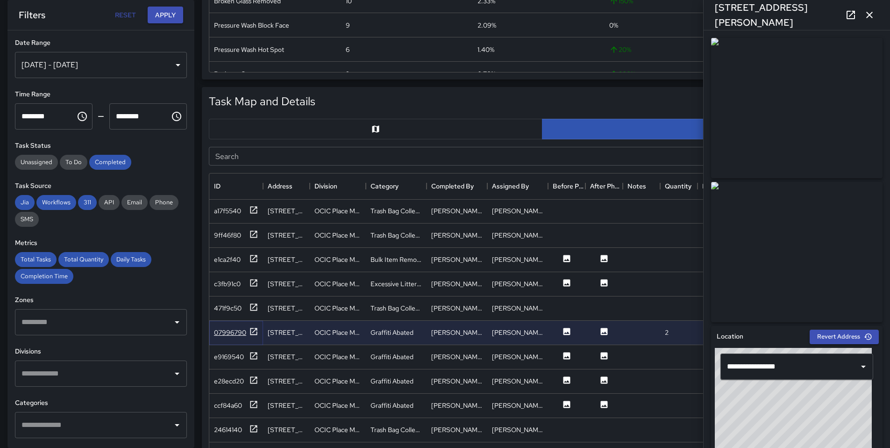
scroll to position [1145, 0]
click at [852, 22] on link at bounding box center [851, 15] width 19 height 19
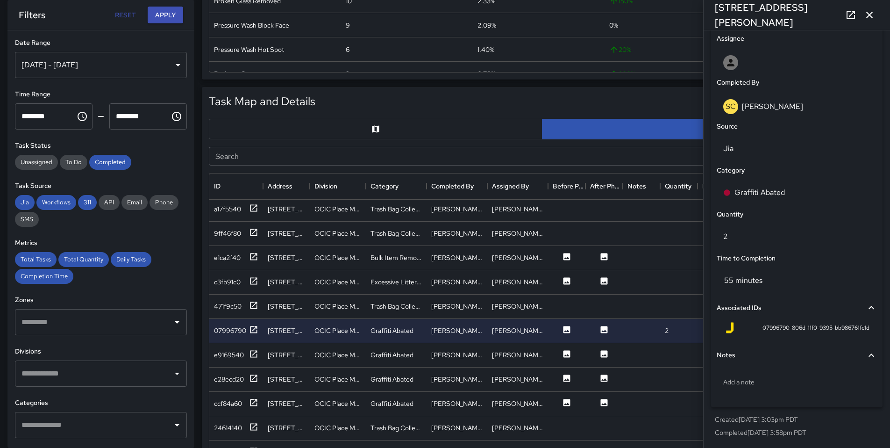
scroll to position [532, 0]
click at [762, 387] on div "Add a note" at bounding box center [797, 381] width 160 height 24
type textarea "**********"
click at [252, 356] on icon at bounding box center [253, 353] width 9 height 9
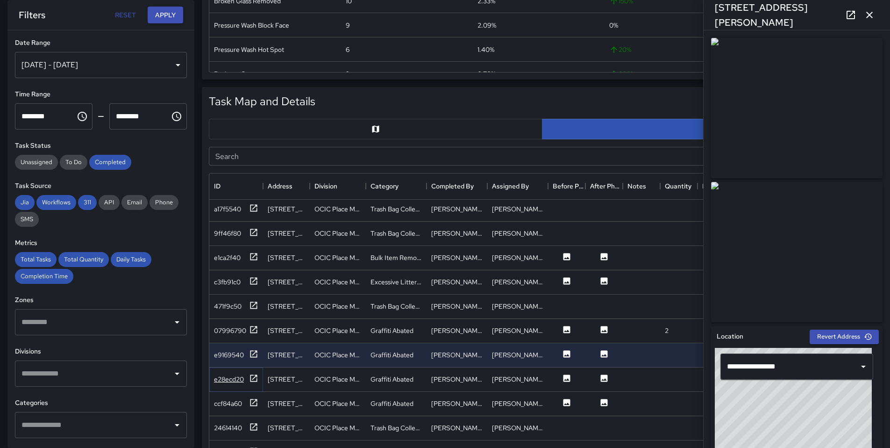
click at [254, 376] on icon at bounding box center [253, 377] width 9 height 9
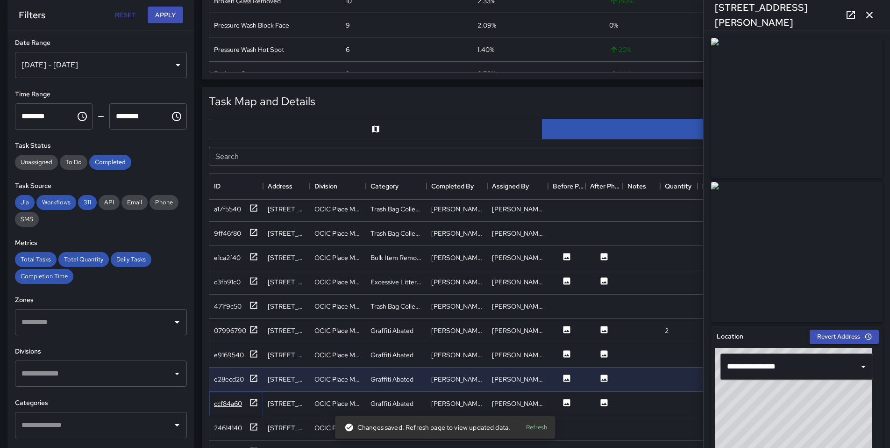
click at [253, 401] on icon at bounding box center [253, 402] width 9 height 9
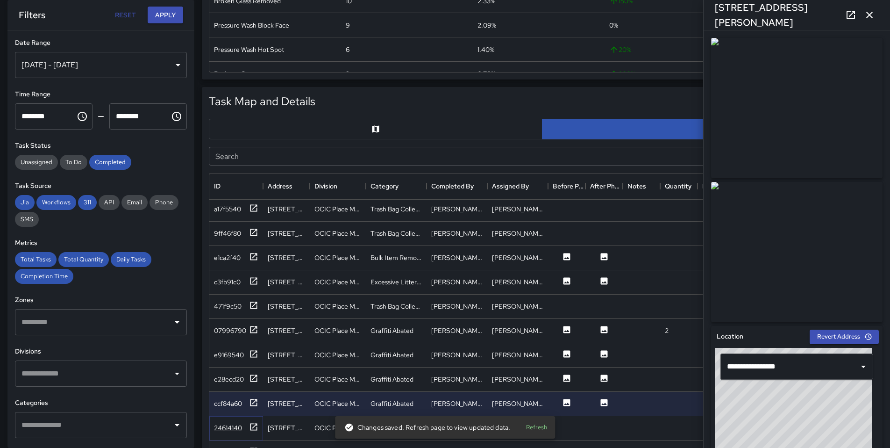
click at [251, 430] on icon at bounding box center [253, 426] width 9 height 9
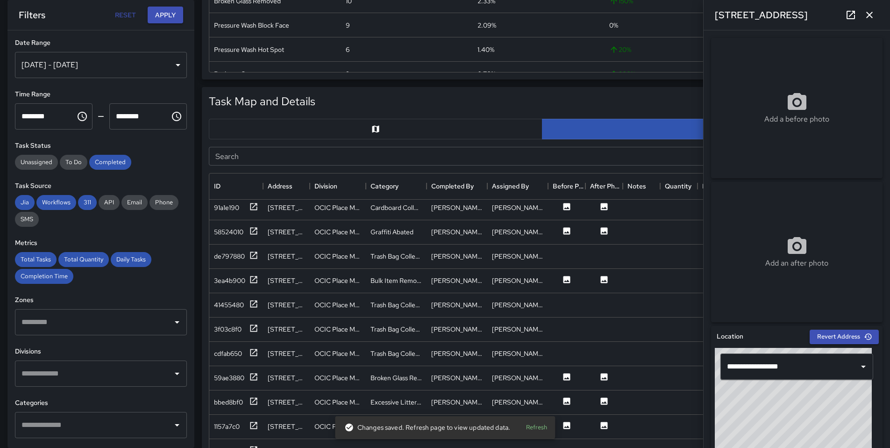
scroll to position [1415, 0]
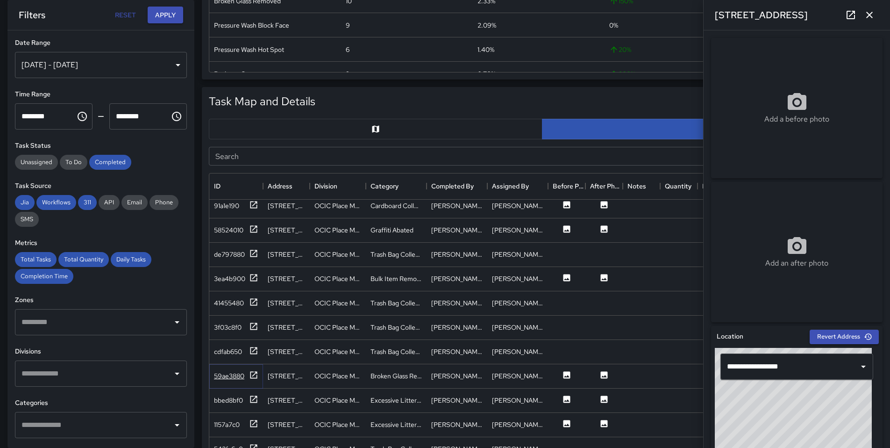
click at [254, 377] on icon at bounding box center [253, 374] width 9 height 9
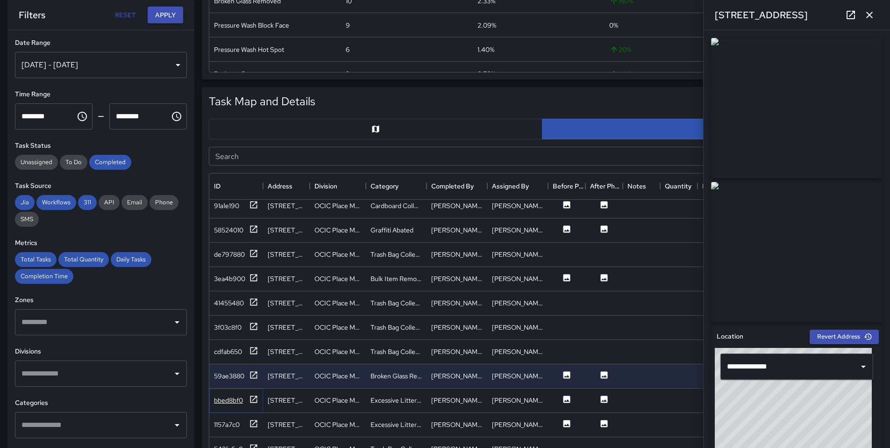
click at [251, 401] on icon at bounding box center [253, 398] width 9 height 9
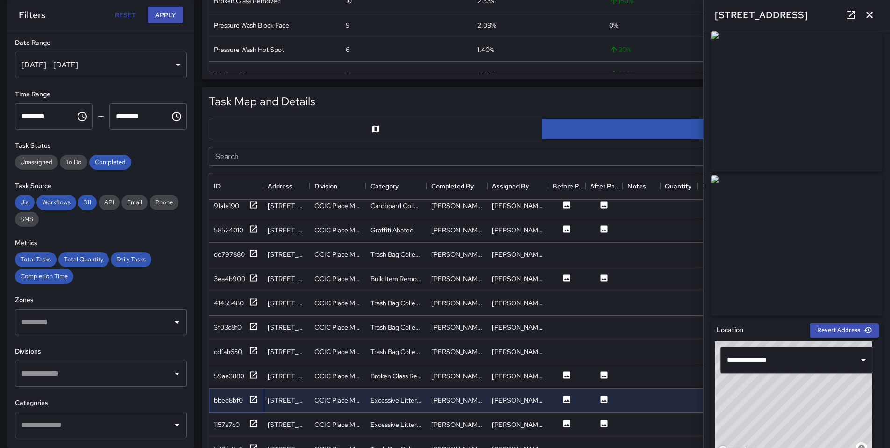
scroll to position [0, 0]
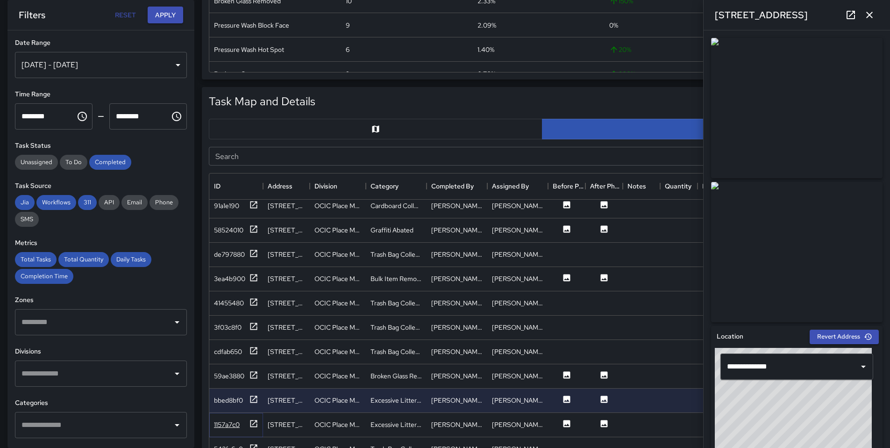
click at [250, 427] on icon at bounding box center [253, 423] width 9 height 9
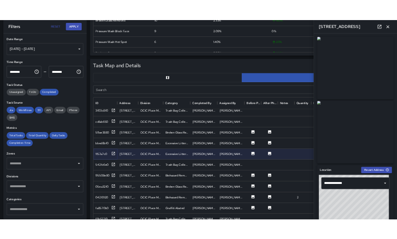
scroll to position [1566, 0]
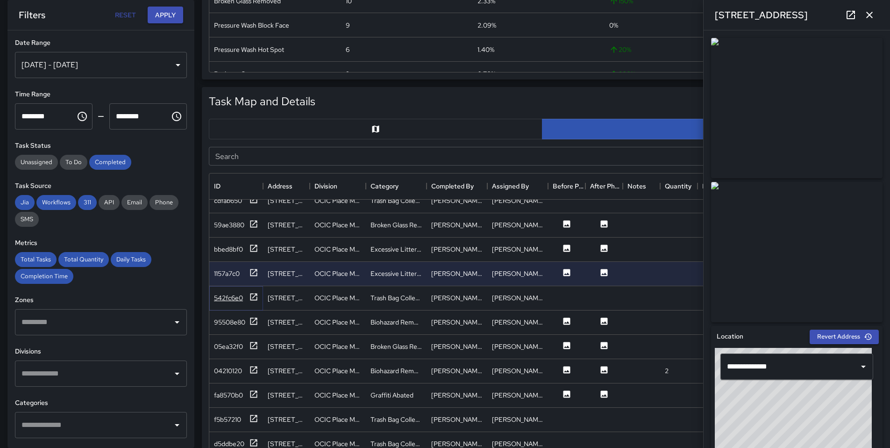
click at [247, 301] on div "542fc6e0" at bounding box center [236, 298] width 44 height 12
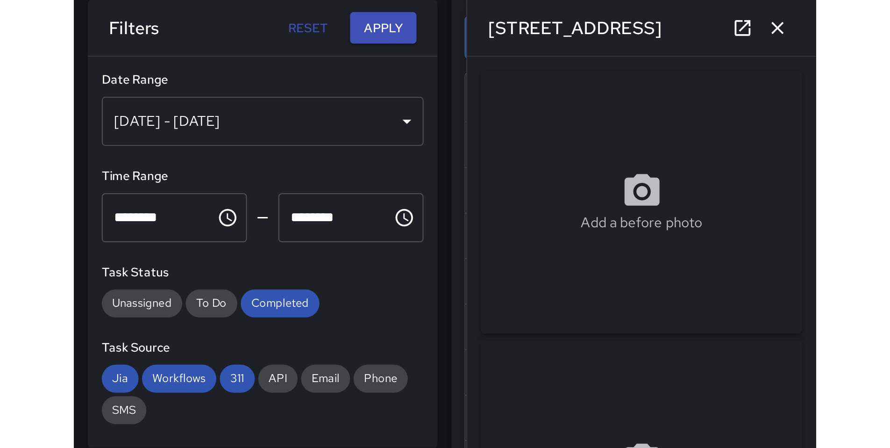
scroll to position [272, 659]
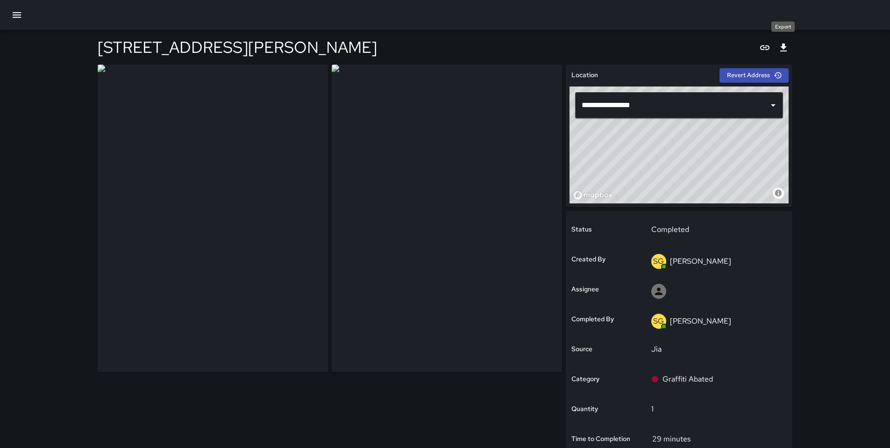
click at [786, 46] on icon "Export" at bounding box center [783, 47] width 7 height 8
click at [782, 46] on icon "Export" at bounding box center [783, 47] width 11 height 11
click at [518, 14] on div at bounding box center [445, 15] width 890 height 30
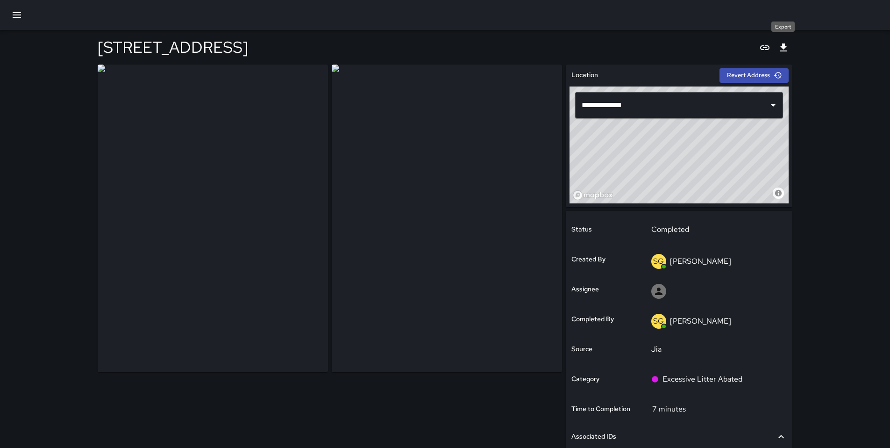
click at [779, 46] on icon "Export" at bounding box center [783, 47] width 11 height 11
click at [780, 45] on icon "Export" at bounding box center [783, 47] width 11 height 11
click at [544, 11] on div at bounding box center [445, 15] width 890 height 30
click at [785, 50] on icon "Export" at bounding box center [783, 47] width 11 height 11
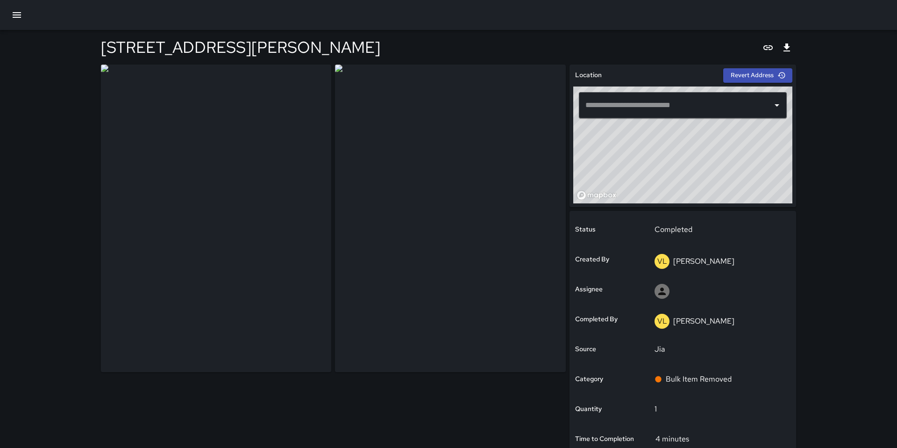
type input "**********"
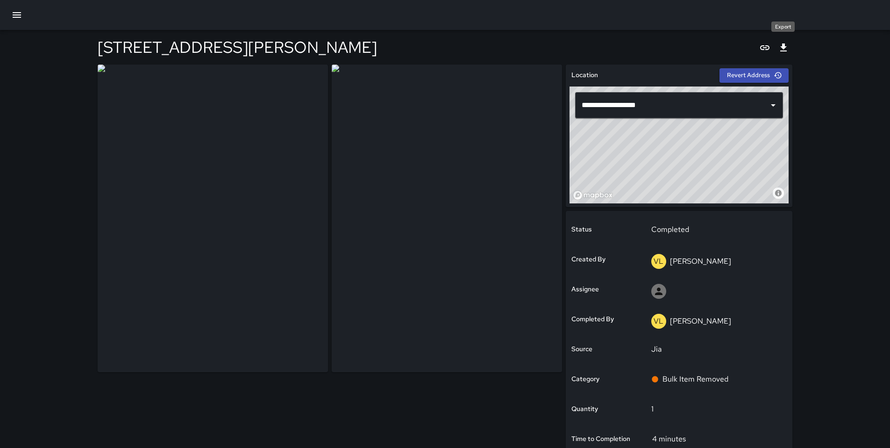
click at [784, 42] on icon "Export" at bounding box center [783, 47] width 11 height 11
click at [788, 49] on icon "Export" at bounding box center [783, 47] width 11 height 11
